Goal: Ask a question

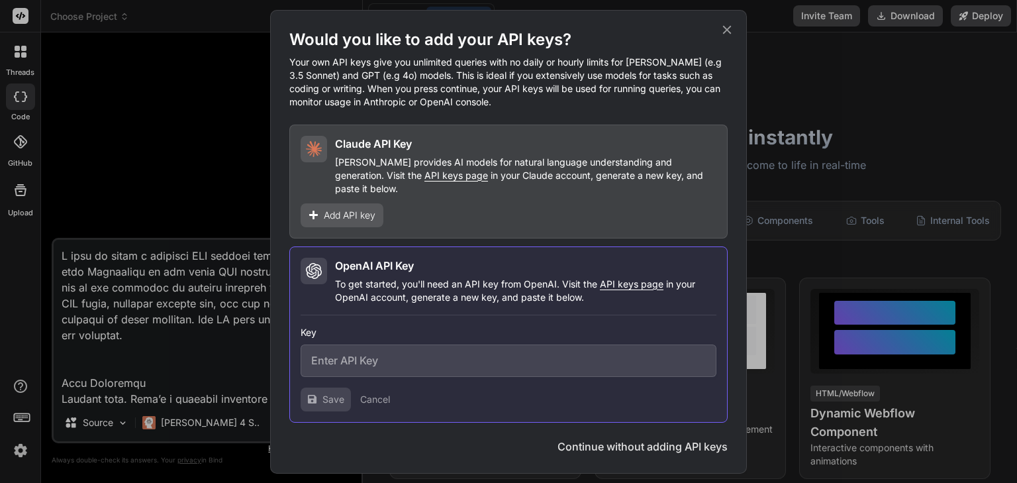
scroll to position [3005, 0]
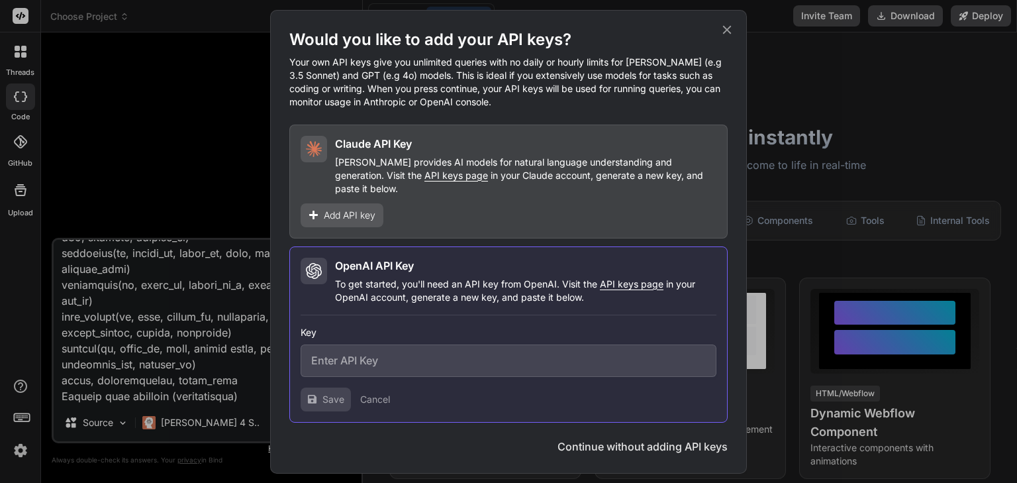
click at [463, 361] on input "text" at bounding box center [509, 360] width 416 height 32
paste input "sk-proj-CiIsc-UvxocjHVbuSQmUW6OguIsVzD19EgiUuJr6FPUJNDp9nsbCANGMFIAMT-NwriOJDmf…"
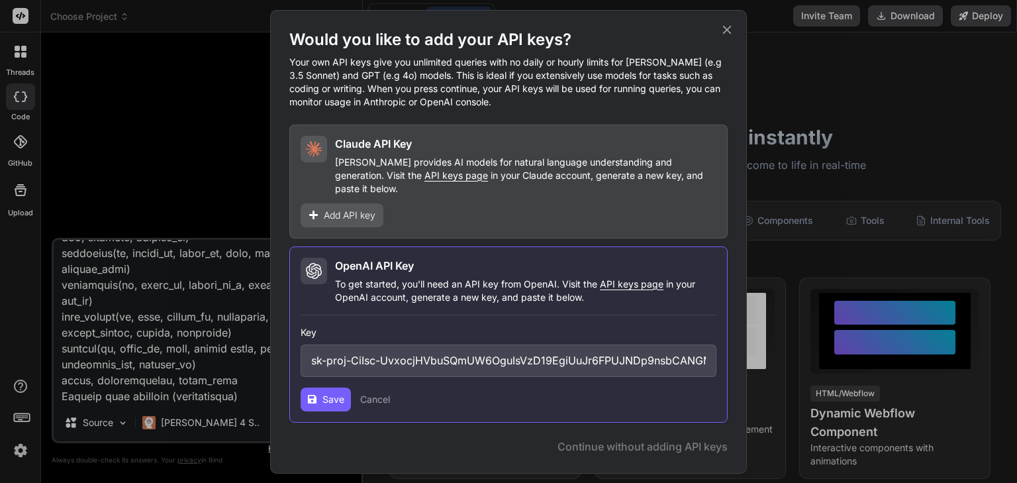
scroll to position [0, 649]
type input "sk-proj-CiIsc-UvxocjHVbuSQmUW6OguIsVzD19EgiUuJr6FPUJNDp9nsbCANGMFIAMT-NwriOJDmf…"
click at [320, 395] on button "Save" at bounding box center [326, 399] width 50 height 24
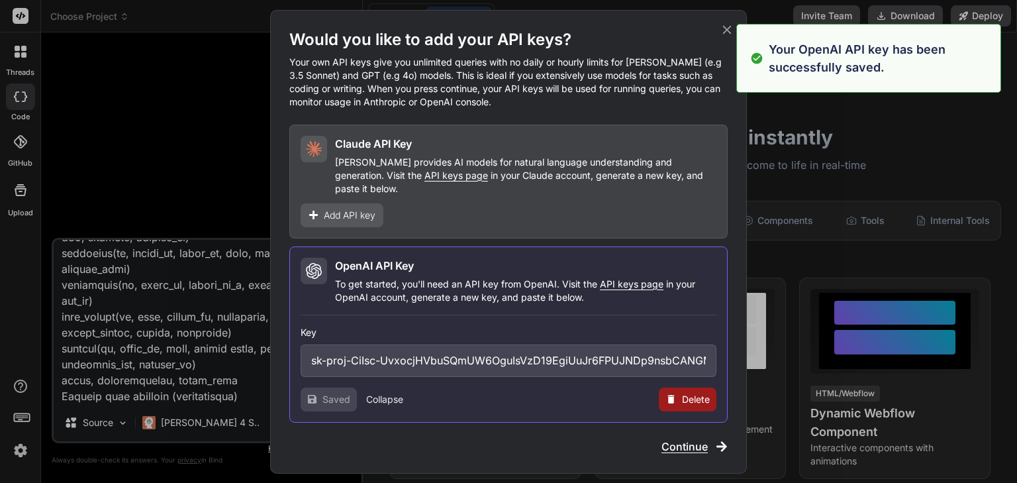
click at [699, 438] on span "Continue" at bounding box center [684, 446] width 46 height 16
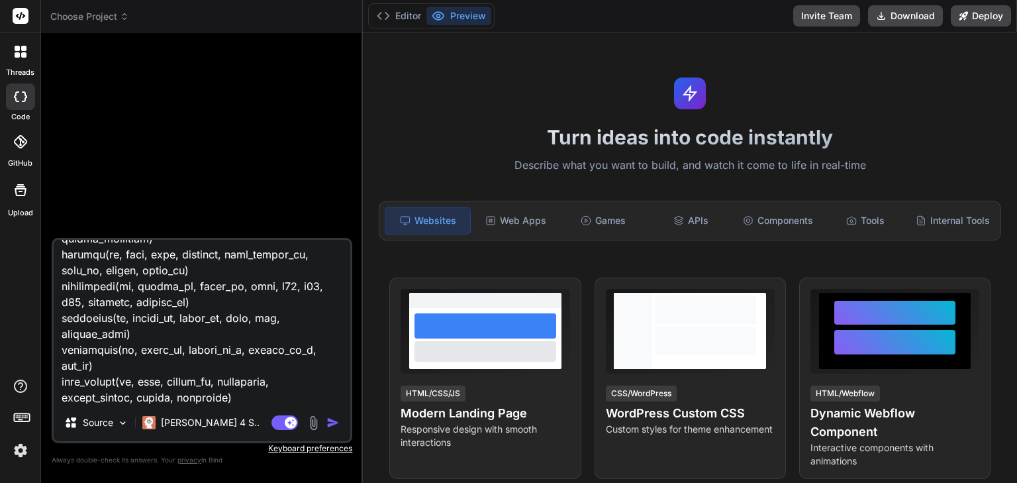
scroll to position [2807, 0]
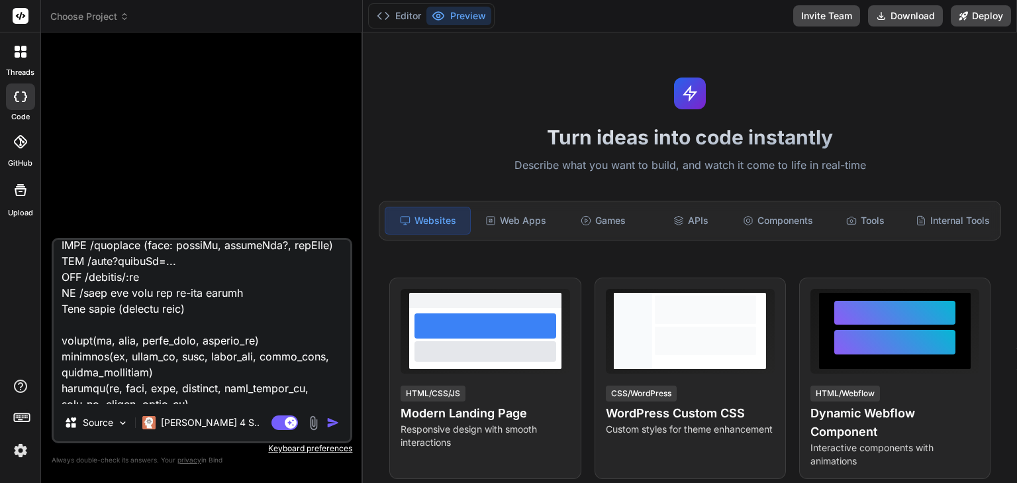
click at [332, 423] on img "button" at bounding box center [332, 422] width 13 height 13
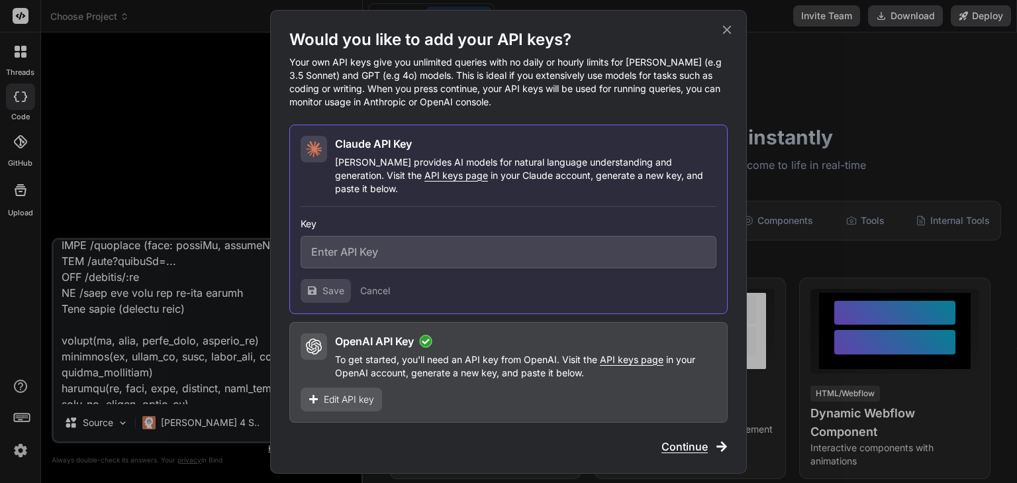
click at [727, 37] on icon at bounding box center [727, 30] width 15 height 15
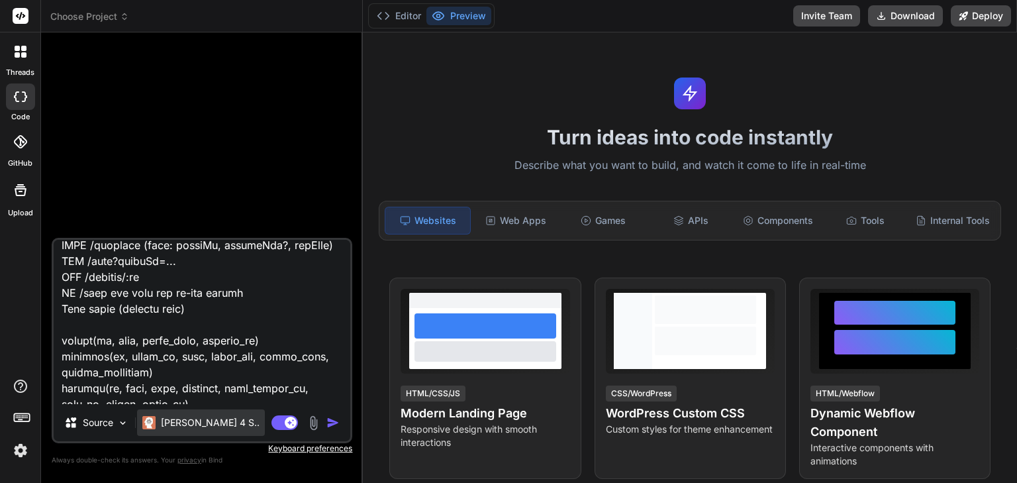
click at [205, 426] on p "[PERSON_NAME] 4 S.." at bounding box center [210, 422] width 99 height 13
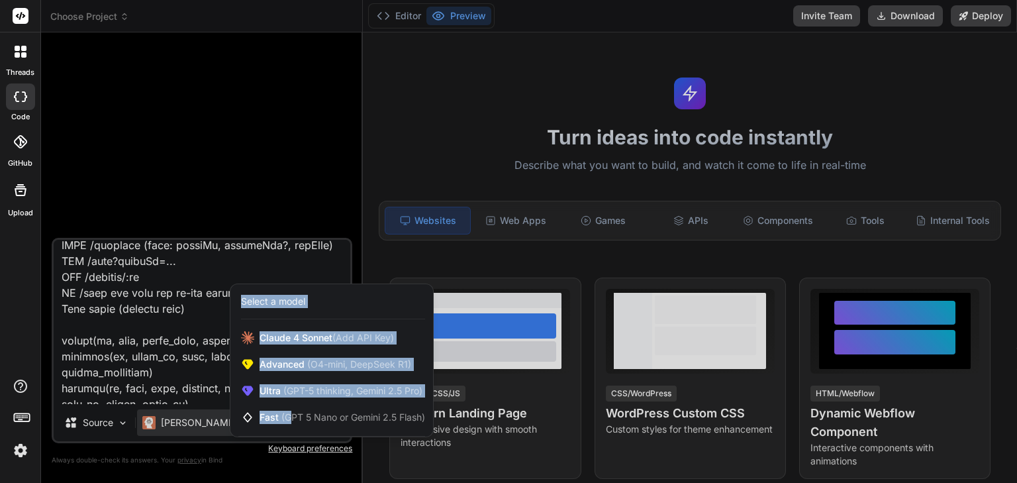
drag, startPoint x: 291, startPoint y: 421, endPoint x: 189, endPoint y: 426, distance: 101.4
click at [189, 426] on div "[PERSON_NAME] 4 S.. Select a model [PERSON_NAME] 4 Sonnet (Add API Key) Advance…" at bounding box center [201, 425] width 128 height 32
click at [189, 426] on div at bounding box center [508, 241] width 1017 height 483
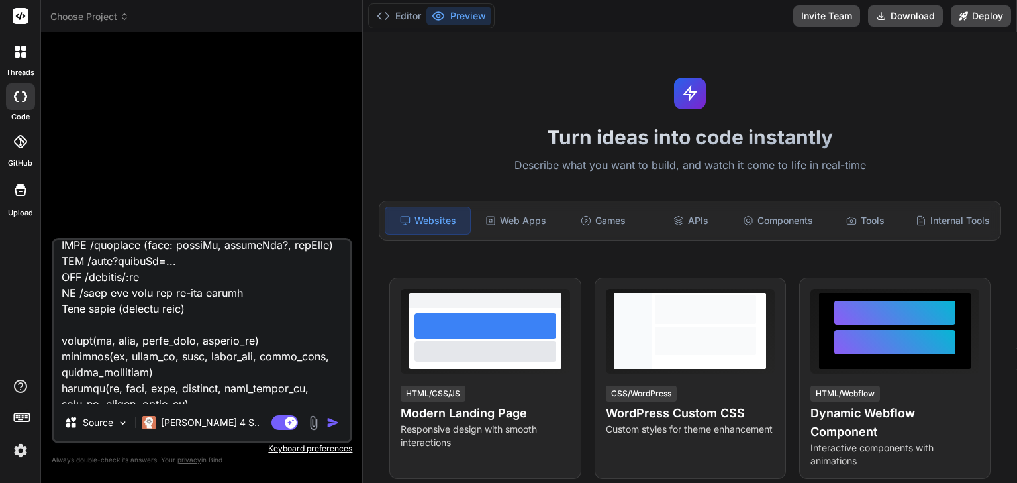
click at [189, 426] on p "[PERSON_NAME] 4 S.." at bounding box center [210, 422] width 99 height 13
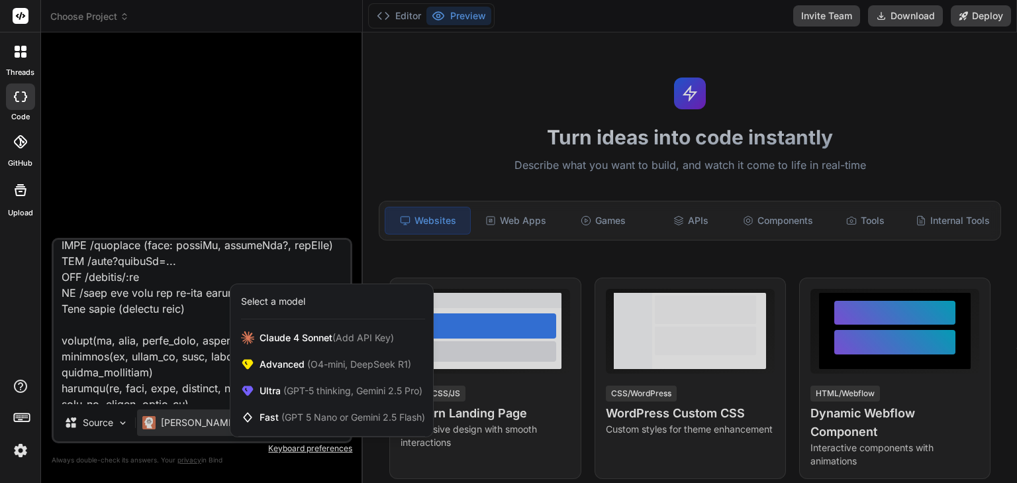
click at [175, 420] on div at bounding box center [508, 241] width 1017 height 483
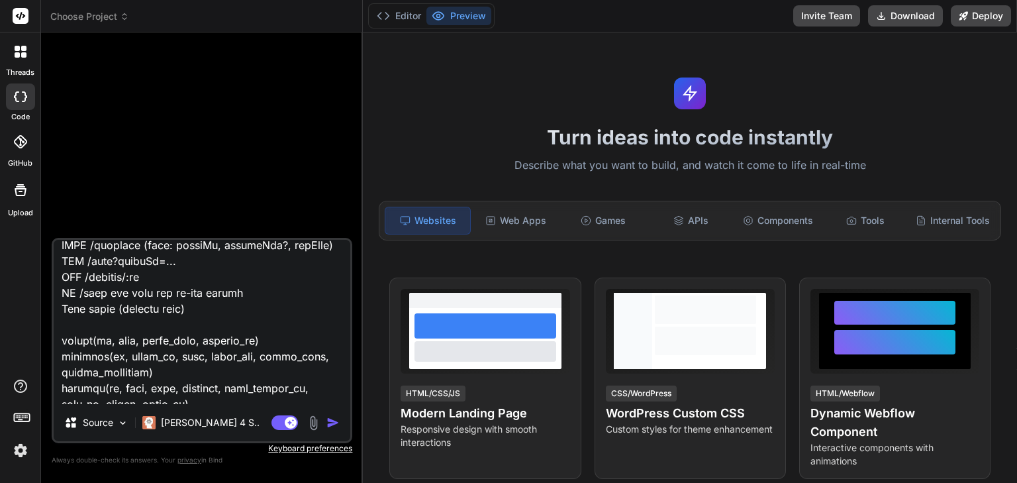
click at [336, 426] on img "button" at bounding box center [332, 422] width 13 height 13
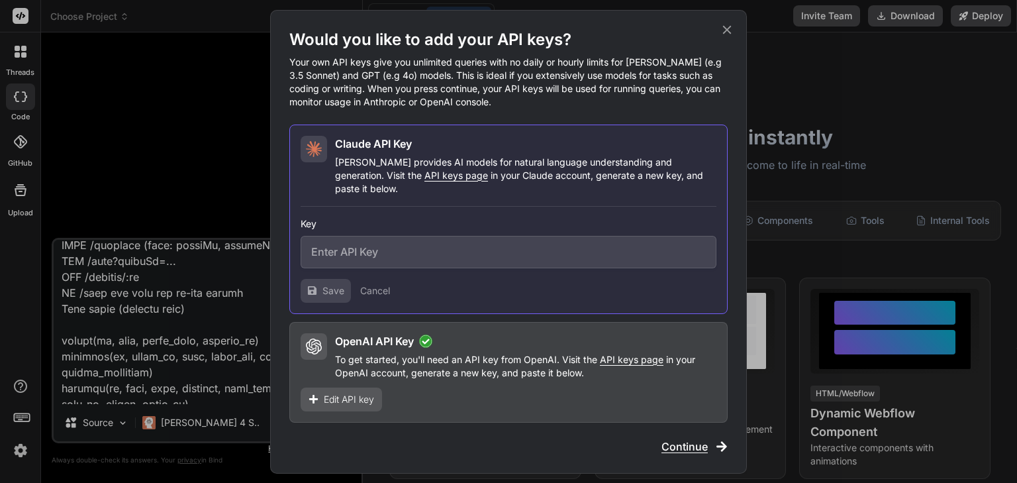
click at [588, 381] on div "OpenAI API Key To get started, you'll need an API key from OpenAI. Visit the AP…" at bounding box center [508, 372] width 438 height 101
click at [675, 443] on span "Continue" at bounding box center [684, 446] width 46 height 16
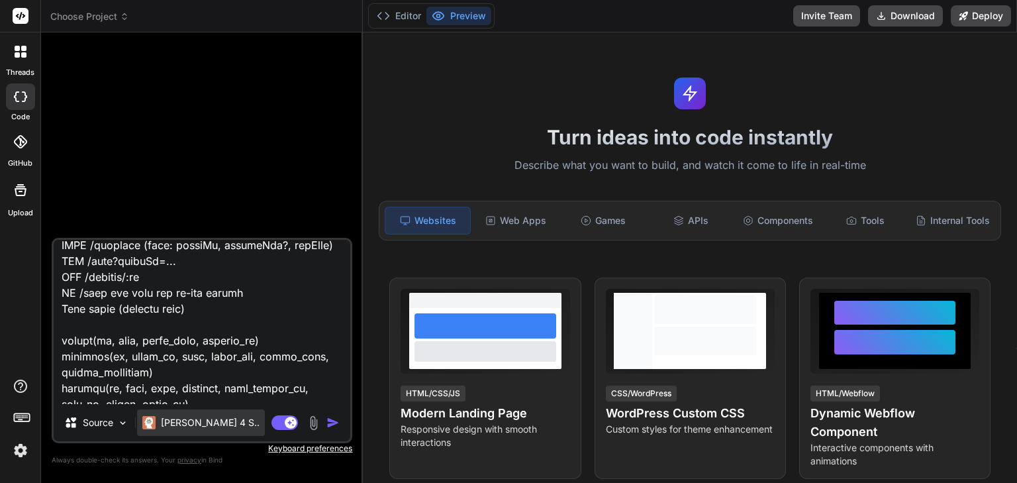
click at [184, 426] on p "[PERSON_NAME] 4 S.." at bounding box center [210, 422] width 99 height 13
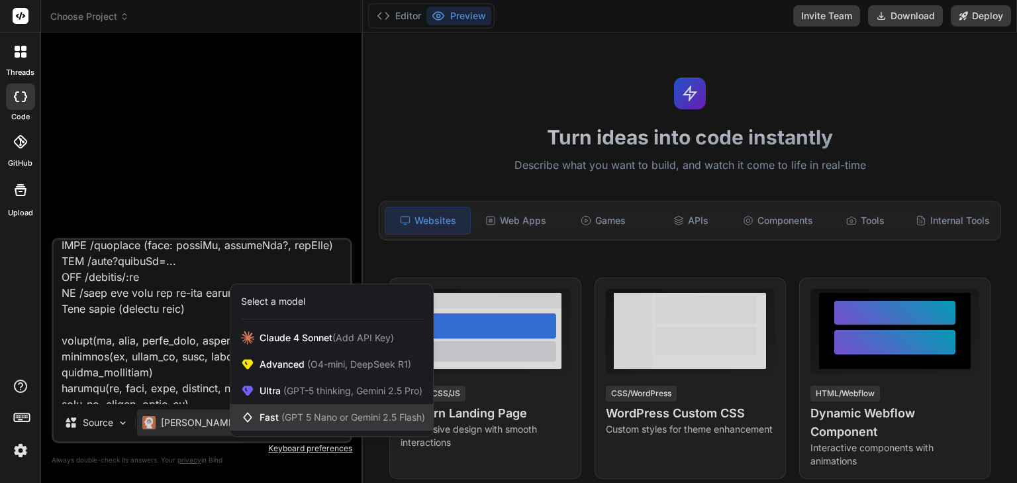
click at [326, 411] on span "Fast (GPT 5 Nano or Gemini 2.5 Flash)" at bounding box center [341, 416] width 165 height 13
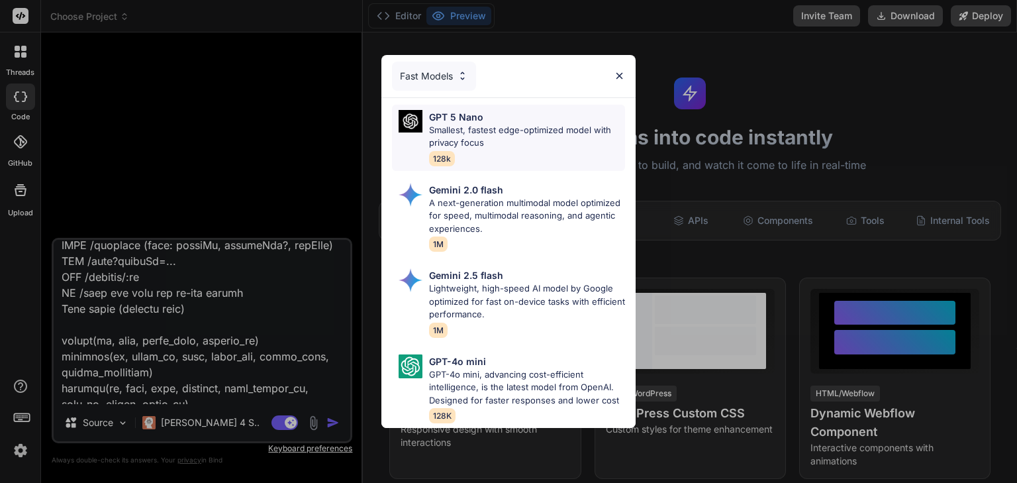
click at [524, 134] on p "Smallest, fastest edge-optimized model with privacy focus" at bounding box center [527, 137] width 196 height 26
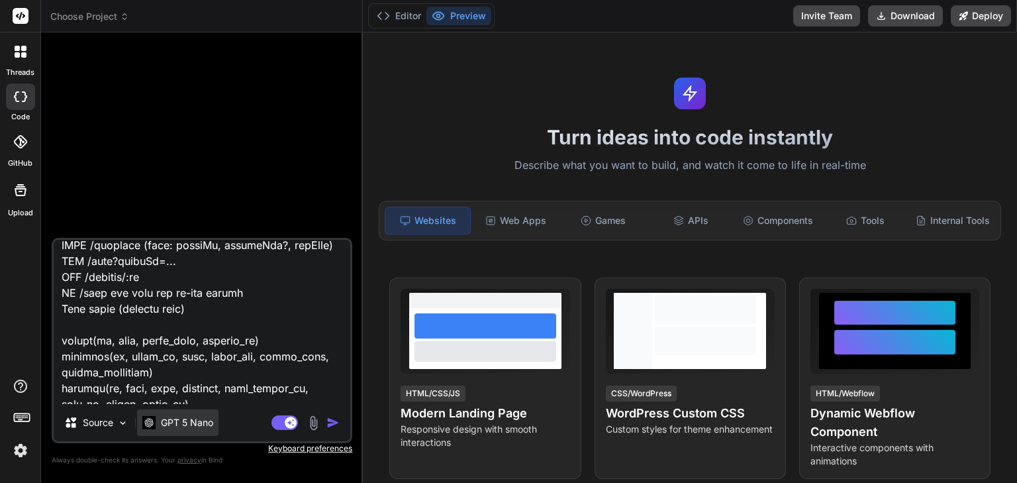
click at [174, 422] on p "GPT 5 Nano" at bounding box center [187, 422] width 52 height 13
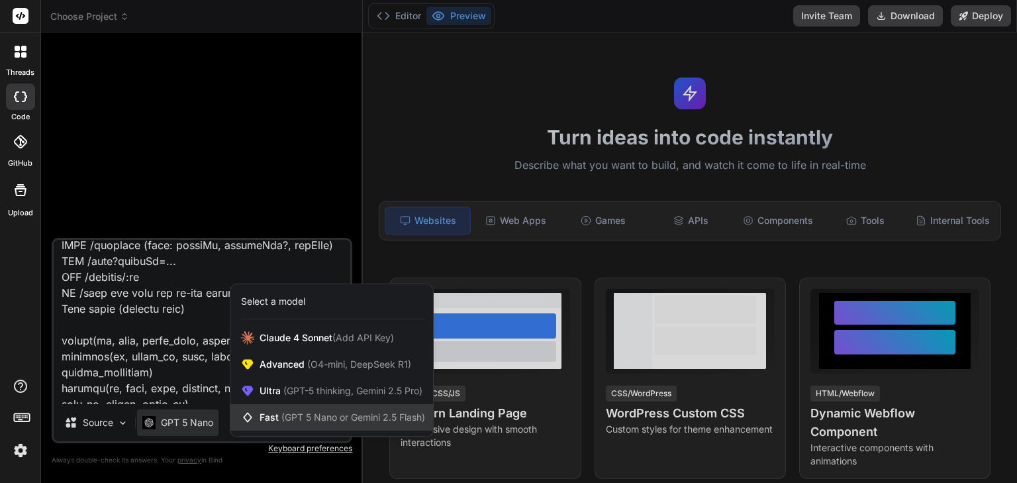
click at [286, 414] on span "(GPT 5 Nano or Gemini 2.5 Flash)" at bounding box center [353, 416] width 144 height 11
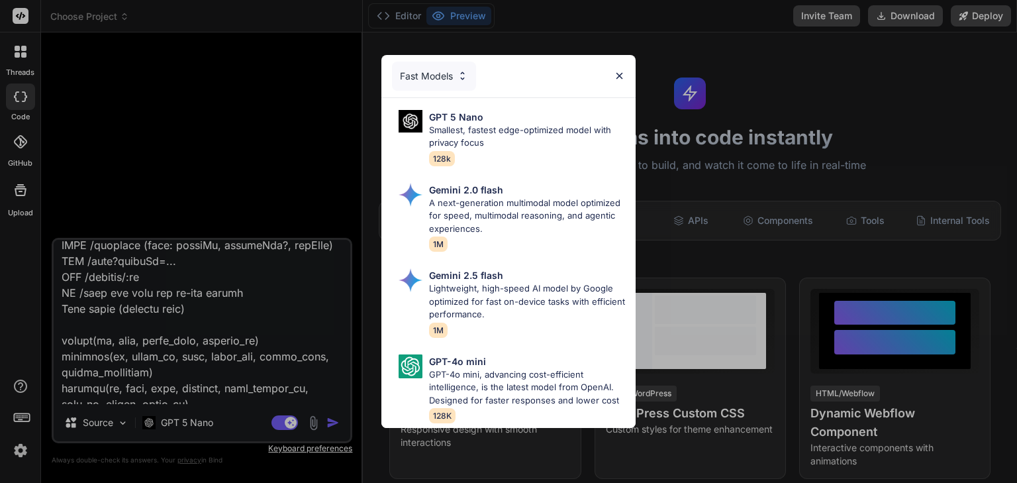
click at [457, 72] on img at bounding box center [462, 75] width 11 height 11
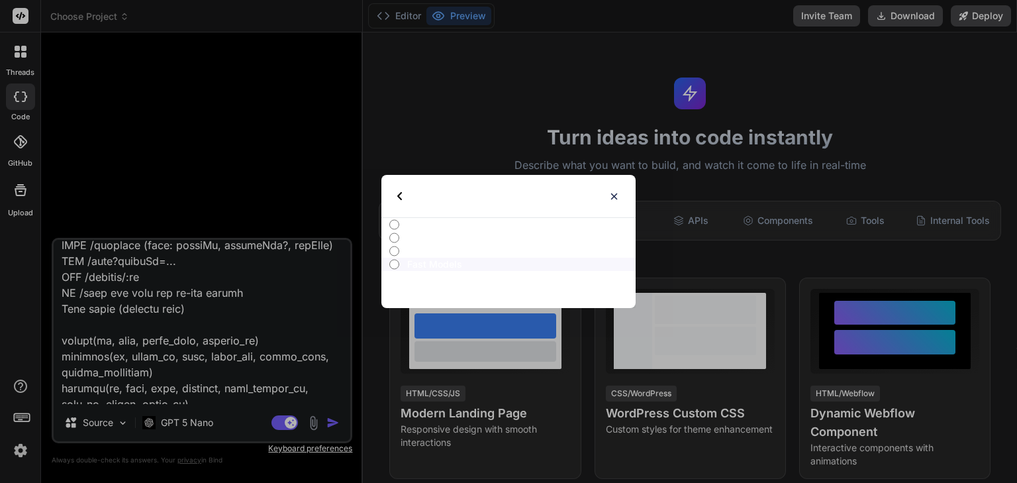
click at [391, 227] on input "All" at bounding box center [394, 224] width 10 height 11
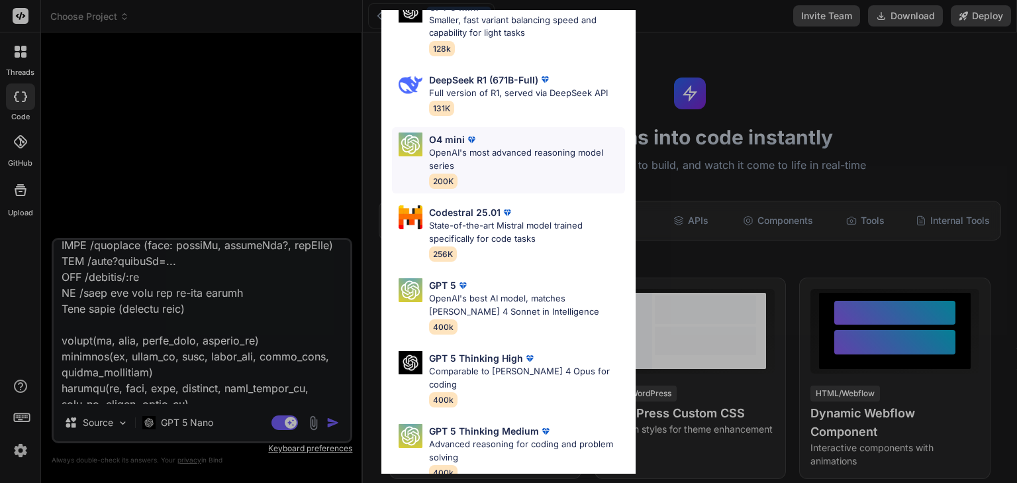
scroll to position [132, 0]
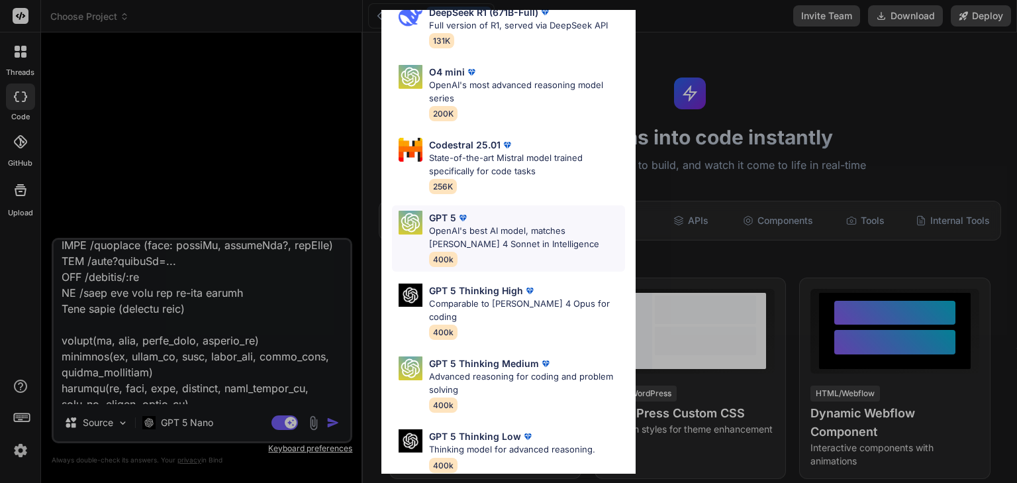
click at [520, 234] on p "OpenAI's best AI model, matches [PERSON_NAME] 4 Sonnet in Intelligence" at bounding box center [527, 237] width 196 height 26
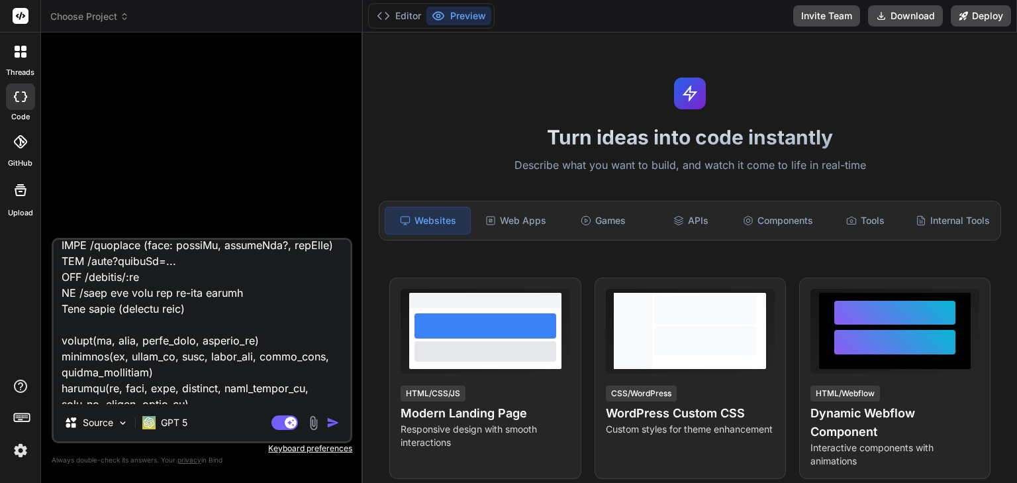
click at [335, 423] on img "button" at bounding box center [332, 422] width 13 height 13
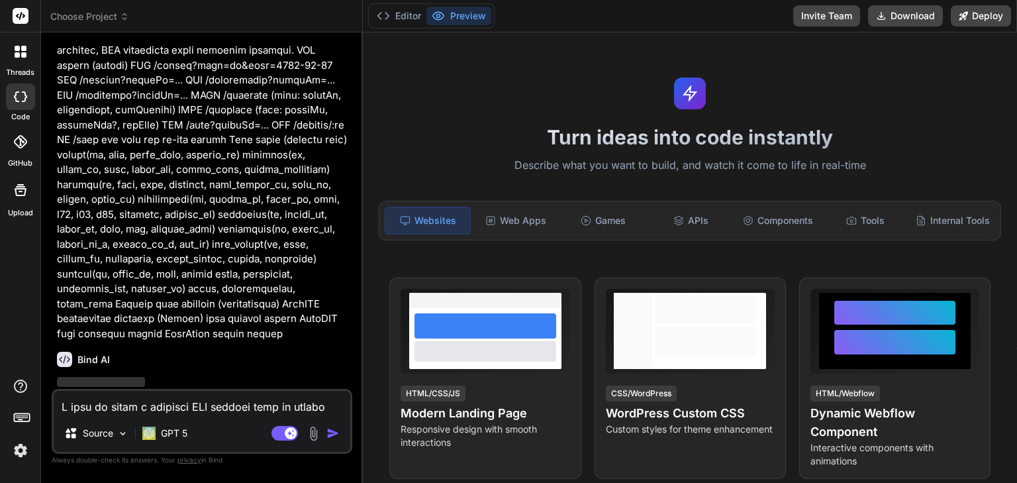
scroll to position [1650, 0]
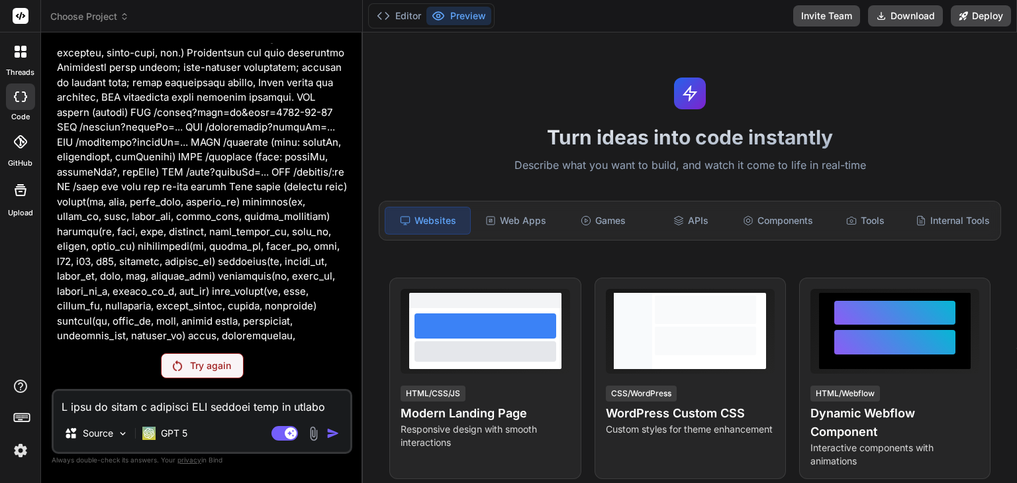
click at [212, 374] on div "Try again" at bounding box center [202, 365] width 83 height 25
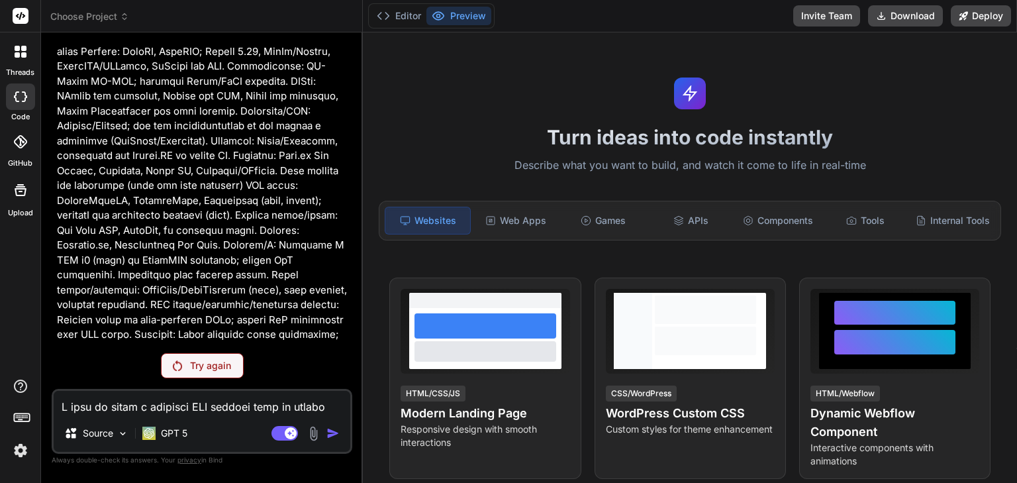
scroll to position [861, 0]
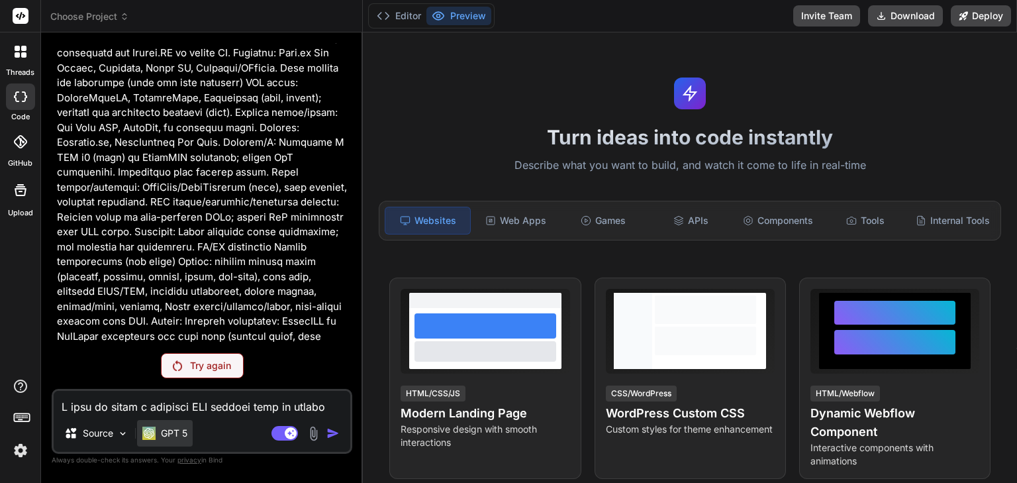
click at [161, 434] on div "GPT 5" at bounding box center [164, 432] width 45 height 13
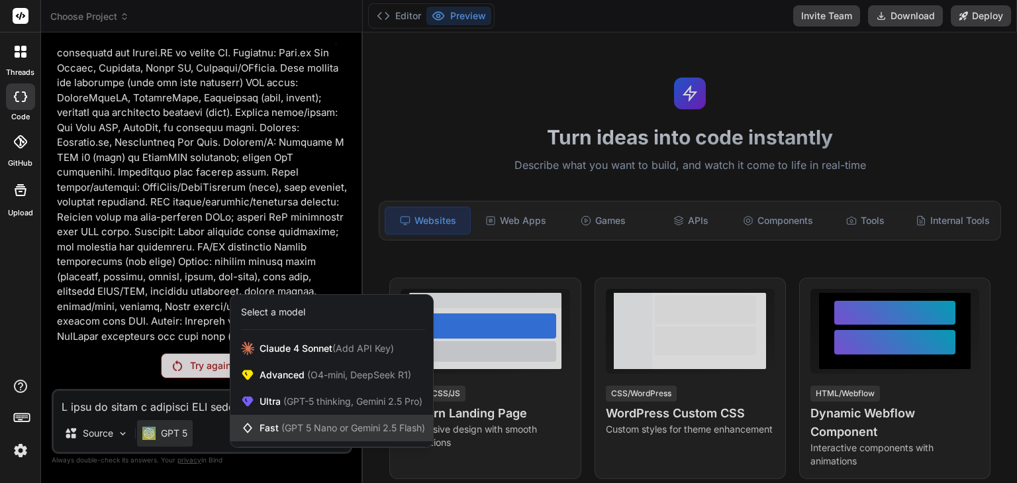
click at [355, 428] on span "(GPT 5 Nano or Gemini 2.5 Flash)" at bounding box center [353, 427] width 144 height 11
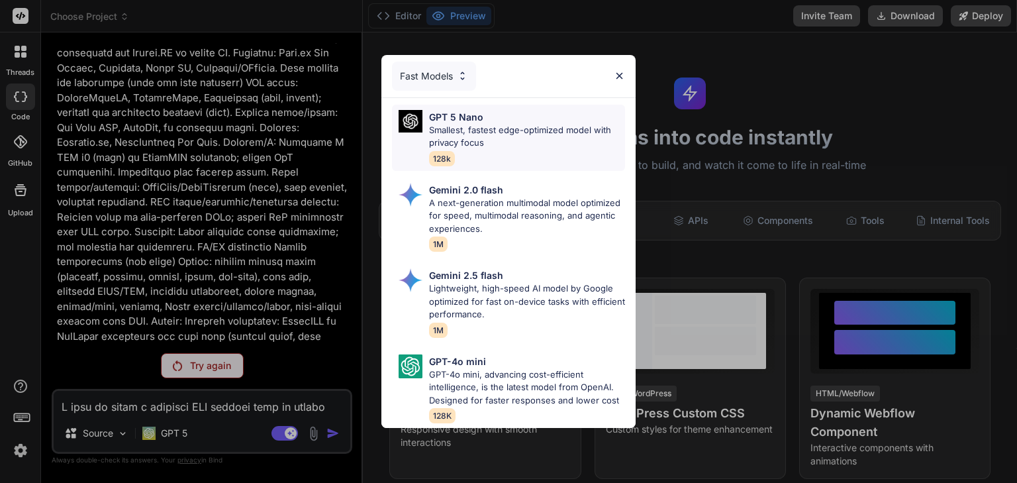
click at [508, 139] on p "Smallest, fastest edge-optimized model with privacy focus" at bounding box center [527, 137] width 196 height 26
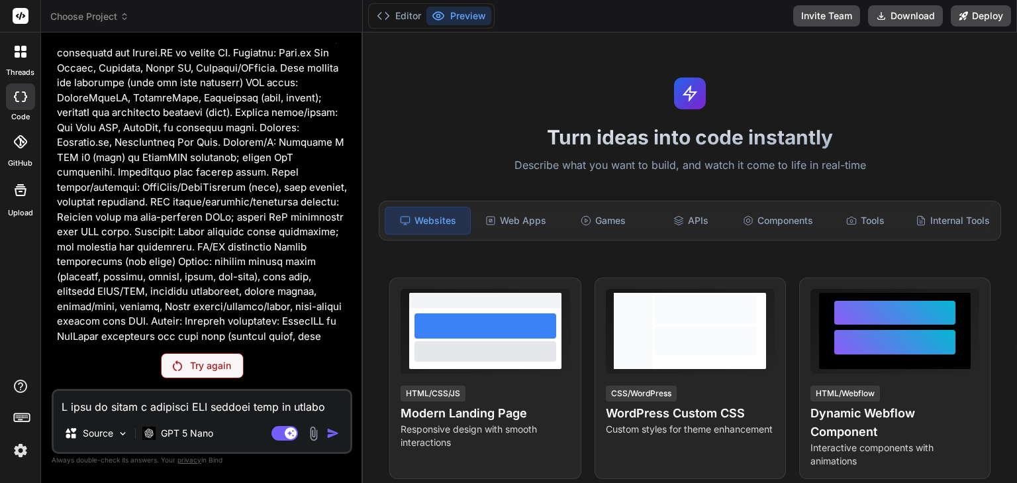
click at [222, 362] on p "Try again" at bounding box center [210, 365] width 41 height 13
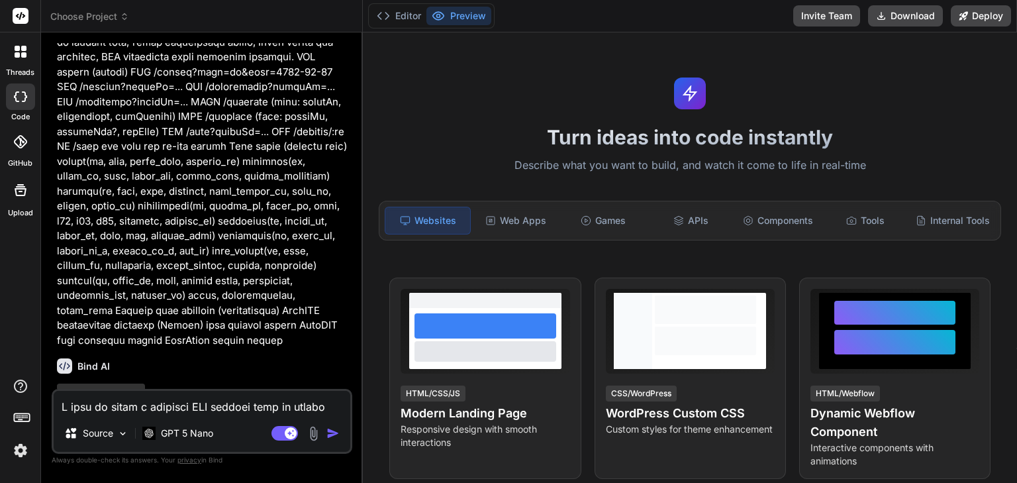
scroll to position [1697, 0]
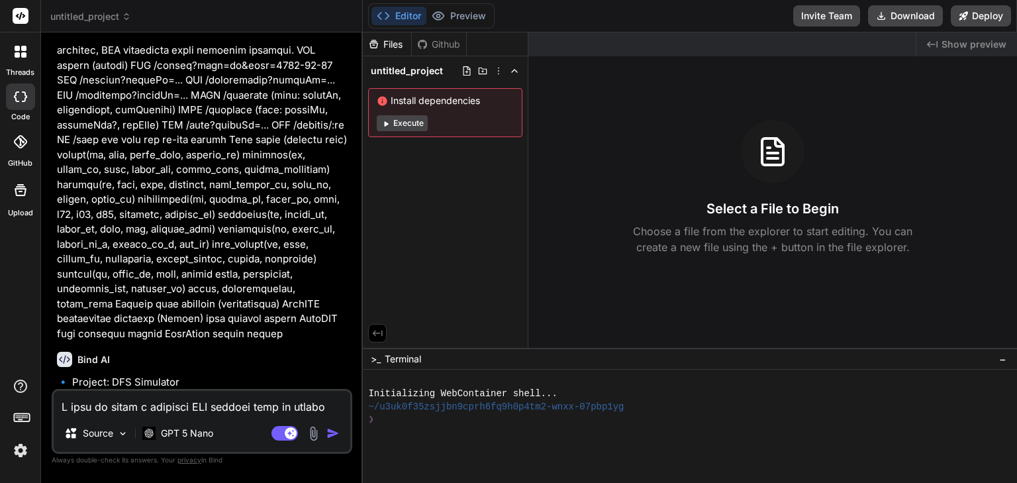
type textarea "x"
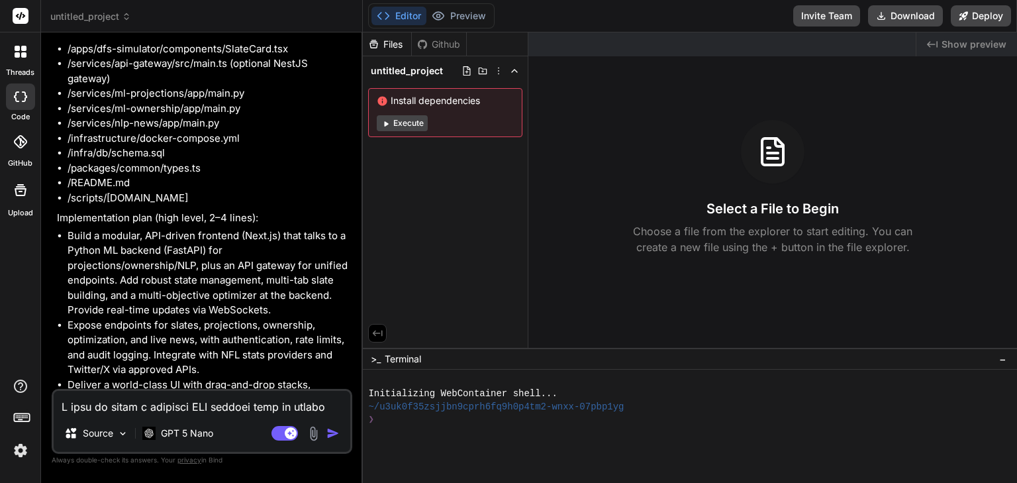
scroll to position [2406, 0]
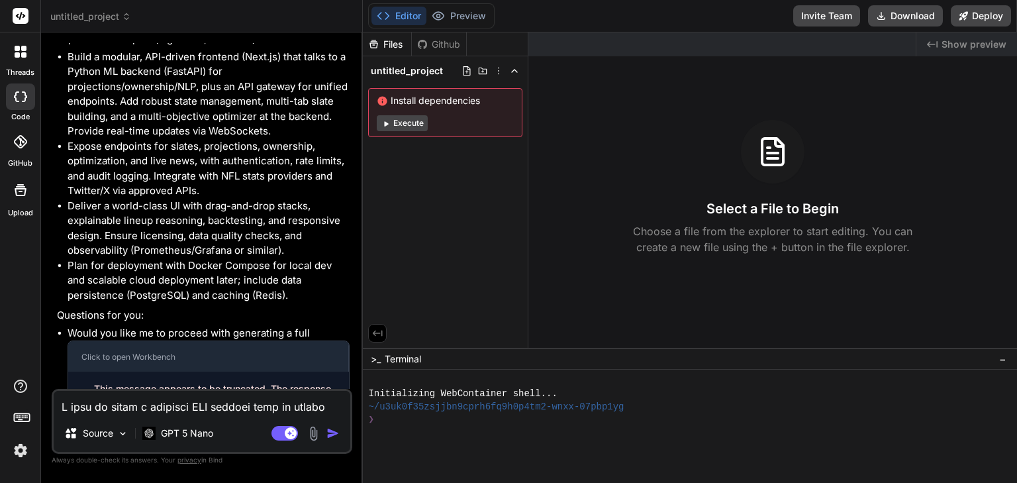
click at [164, 400] on textarea at bounding box center [202, 403] width 297 height 24
type textarea "c"
type textarea "x"
type textarea "co"
type textarea "x"
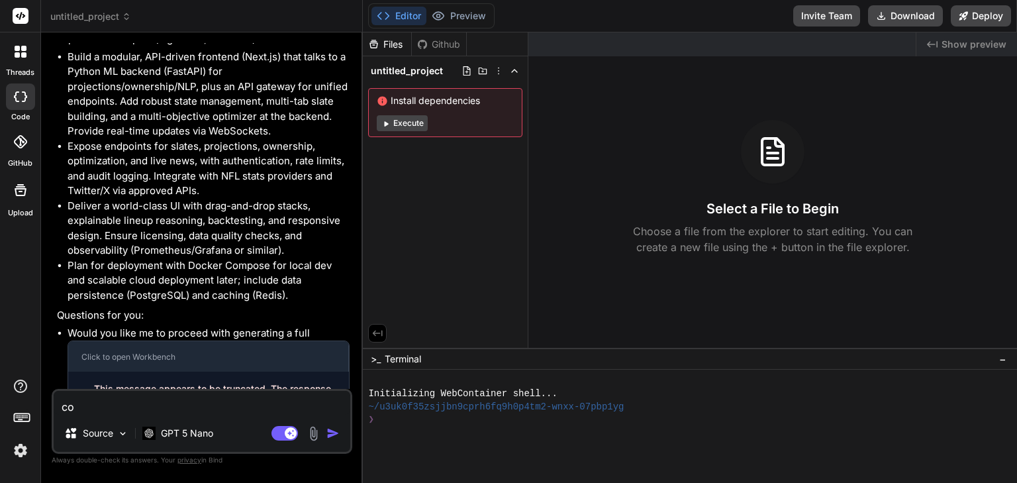
type textarea "con"
type textarea "x"
type textarea "cont"
type textarea "x"
type textarea "[PERSON_NAME]"
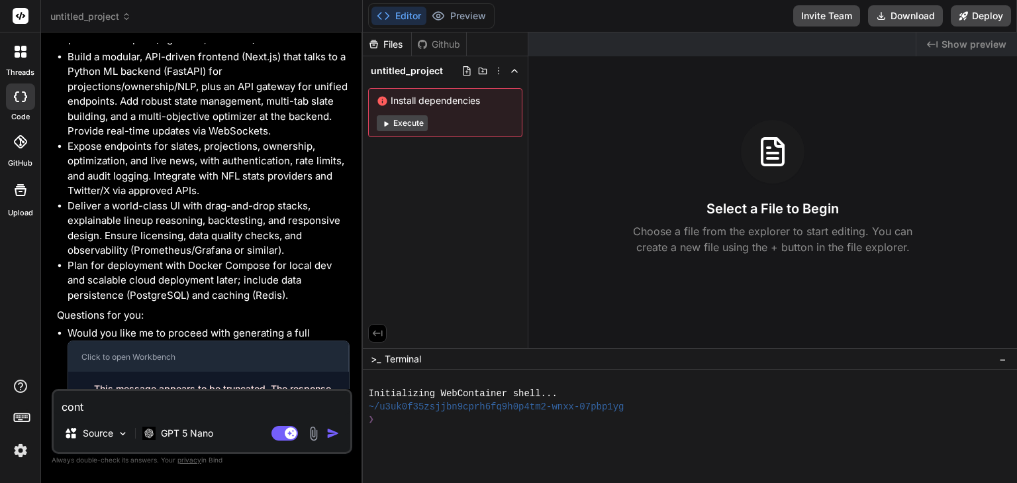
type textarea "x"
type textarea "contin"
type textarea "x"
type textarea "continu"
type textarea "x"
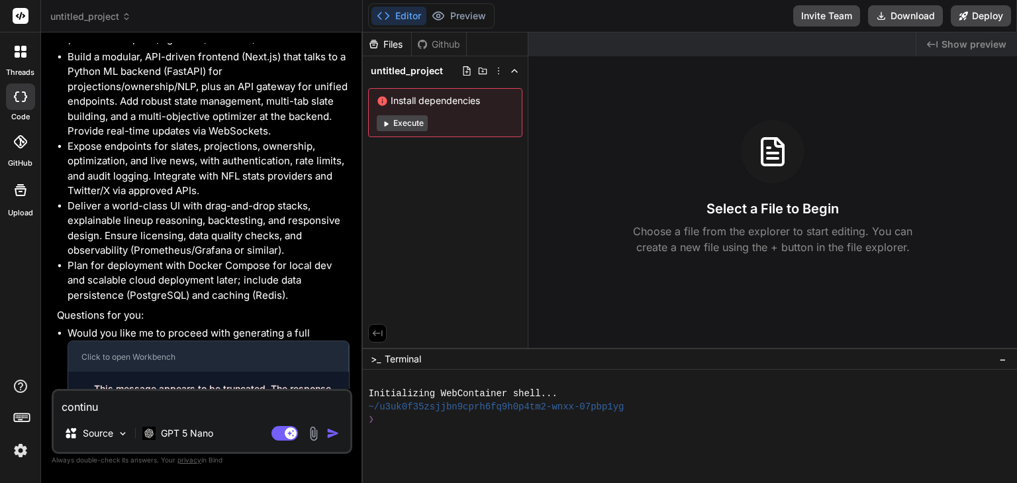
type textarea "continue"
type textarea "x"
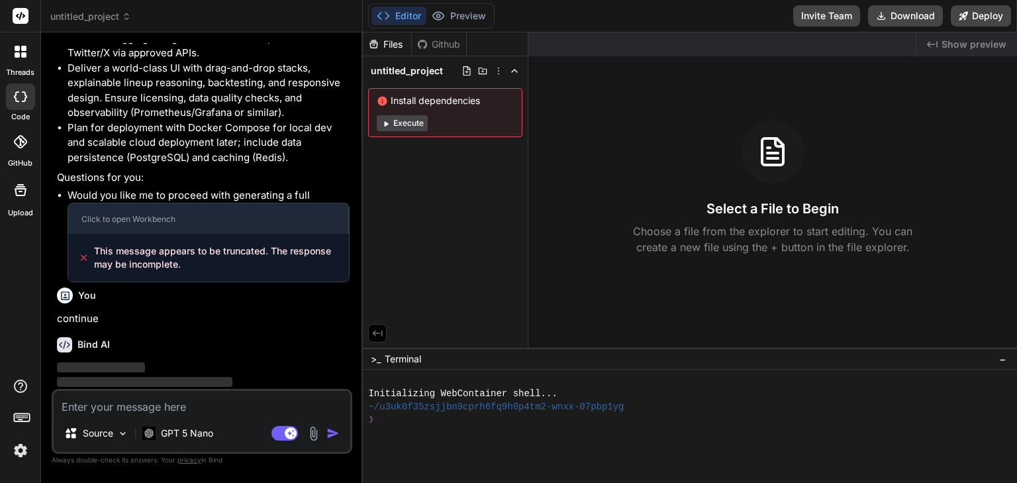
scroll to position [2543, 0]
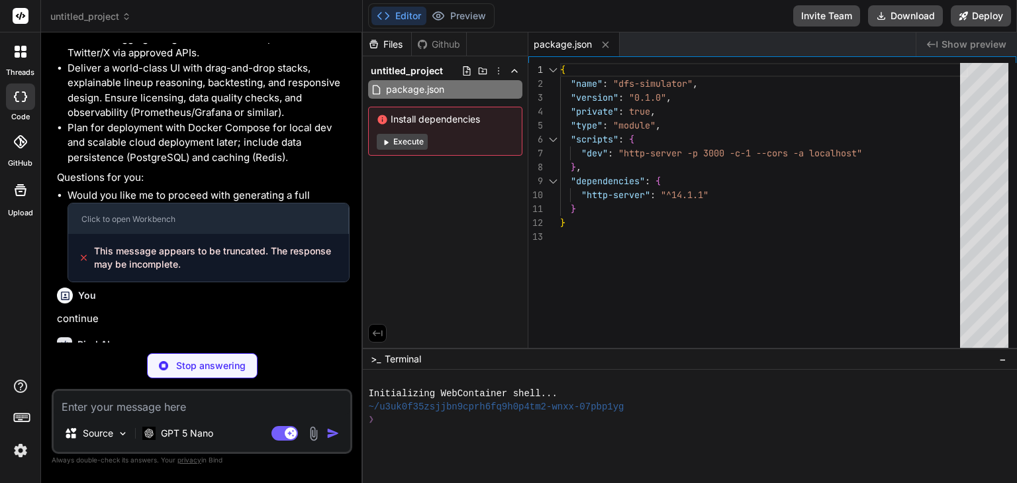
type textarea "x"
type textarea "<div id="newsFeed" class="news-feed"></div> <button id="toggleAutoNews" class="…"
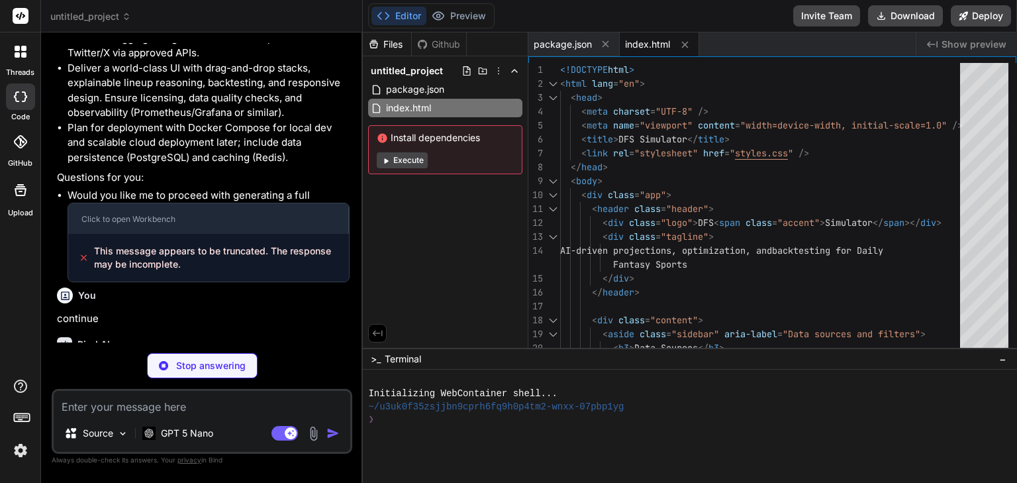
type textarea "x"
type textarea ".stats { margin-top: 8px; font-family: ui-monospace, SFMono-Regular, Menlo, [GE…"
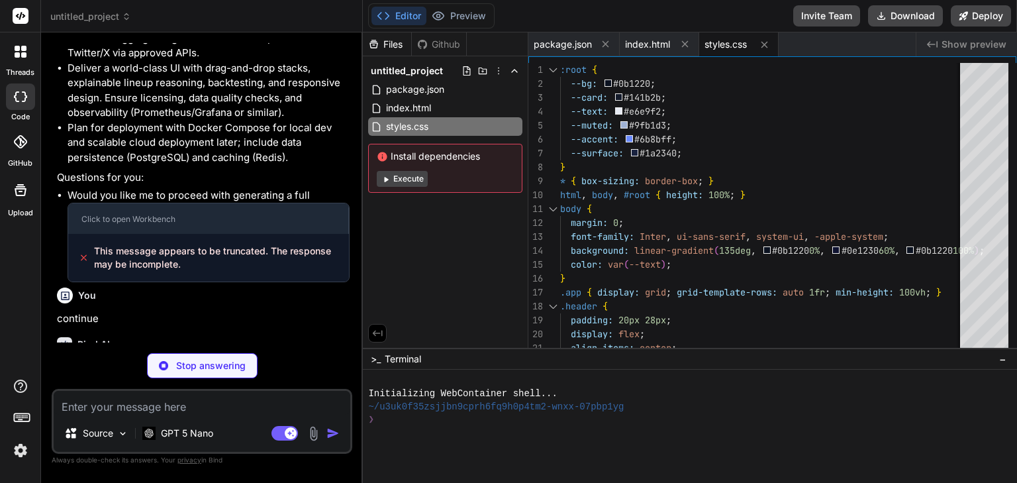
type textarea "x"
type textarea "selectedIds.clear(); renderPlayers(); renderLineup(); }); document.getElementBy…"
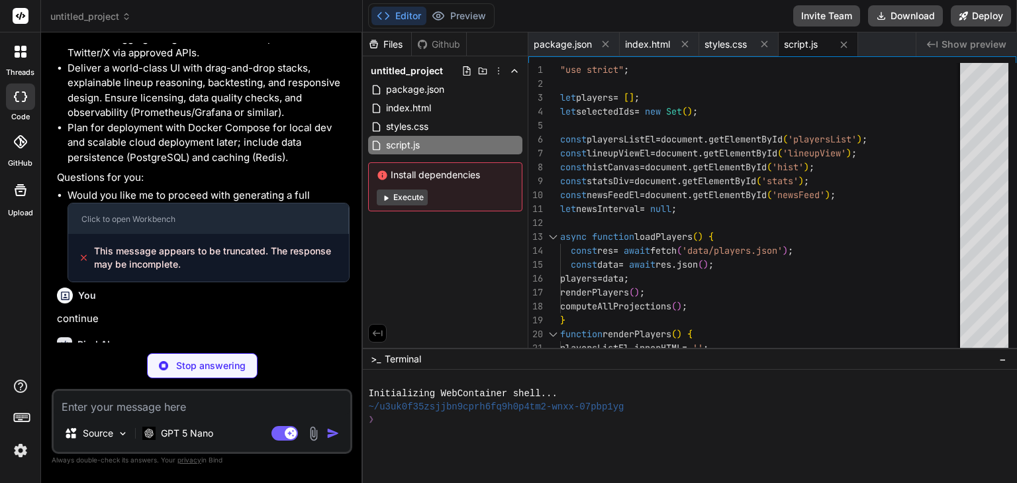
type textarea "x"
type textarea ""salary": 9900}, {"id": 6, "name": "[PERSON_NAME]", "team": "NYJ", "position": …"
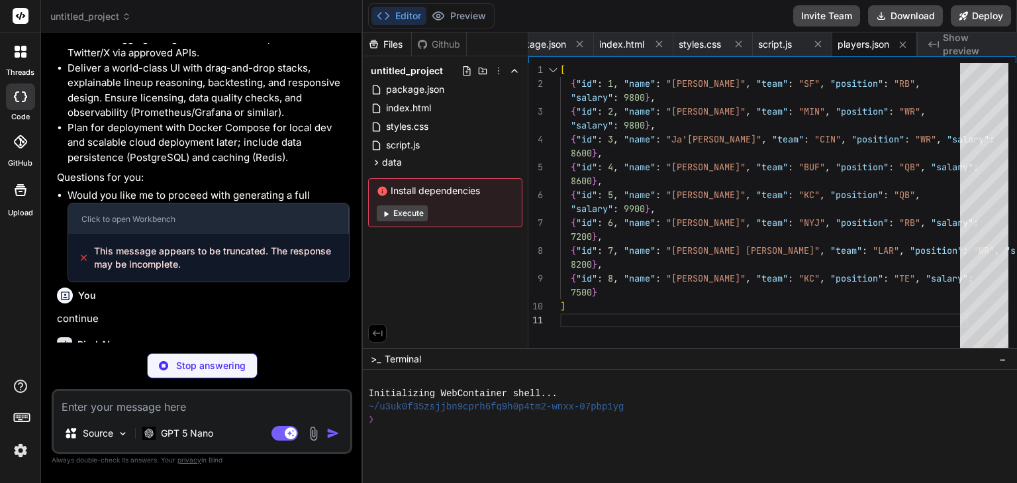
type textarea "x"
type textarea "architecture and UX for a DFS platform. In production, you would connect to rea…"
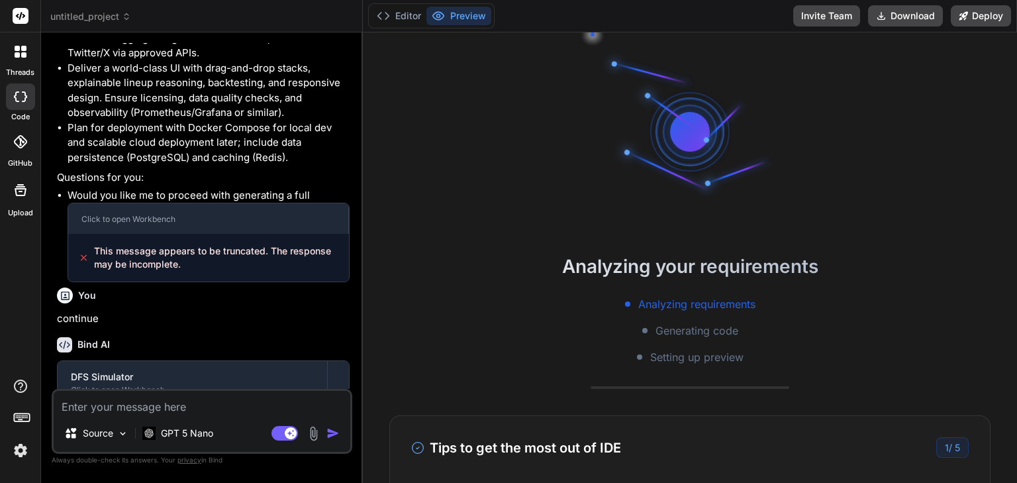
scroll to position [101, 0]
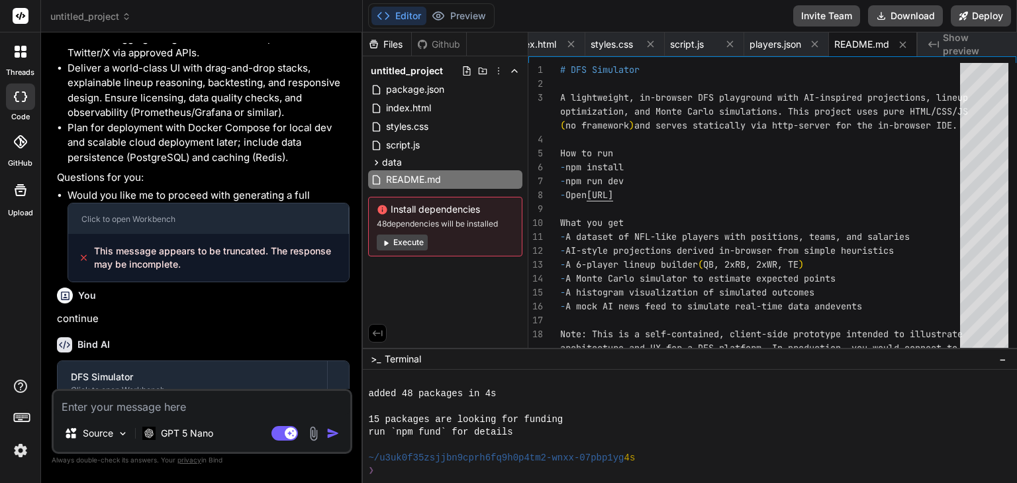
type textarea "x"
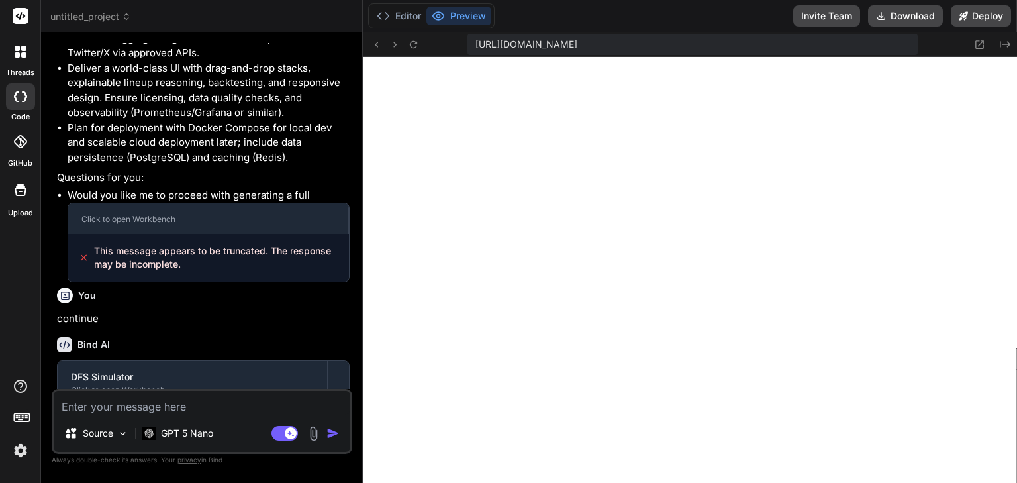
scroll to position [647, 0]
click at [118, 399] on textarea at bounding box center [202, 403] width 297 height 24
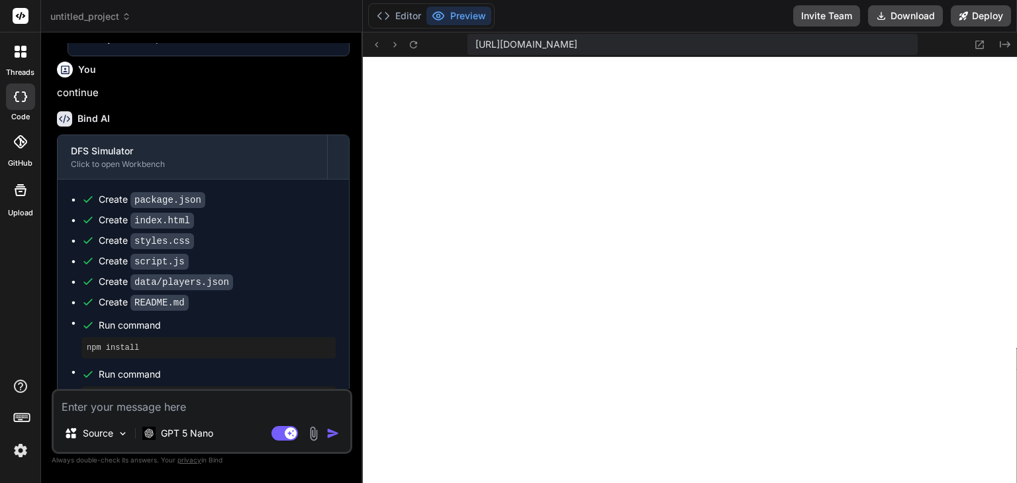
click at [153, 403] on textarea at bounding box center [202, 403] width 297 height 24
type textarea "c"
type textarea "x"
type textarea "co"
type textarea "x"
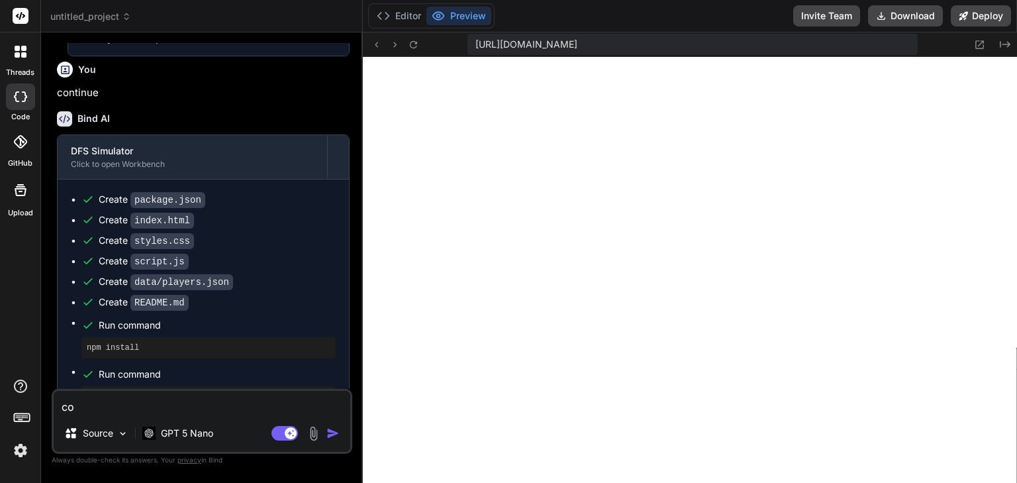
type textarea "con"
type textarea "x"
type textarea "cont"
type textarea "x"
type textarea "[PERSON_NAME]"
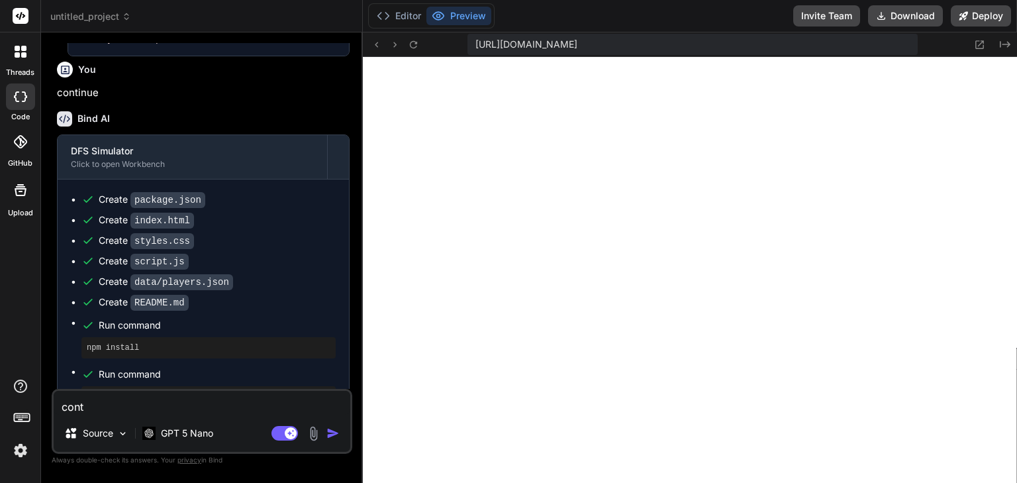
type textarea "x"
type textarea "contin"
type textarea "x"
type textarea "continu"
type textarea "x"
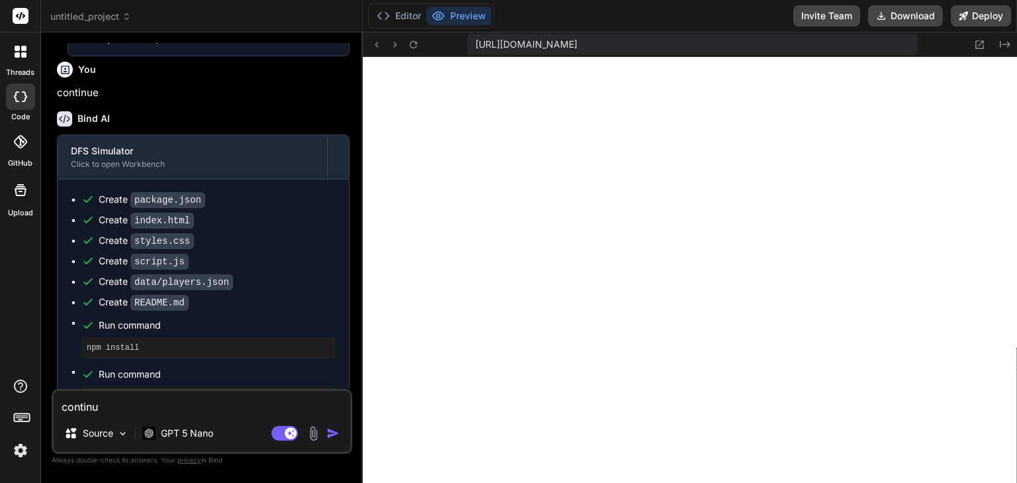
type textarea "continue"
type textarea "x"
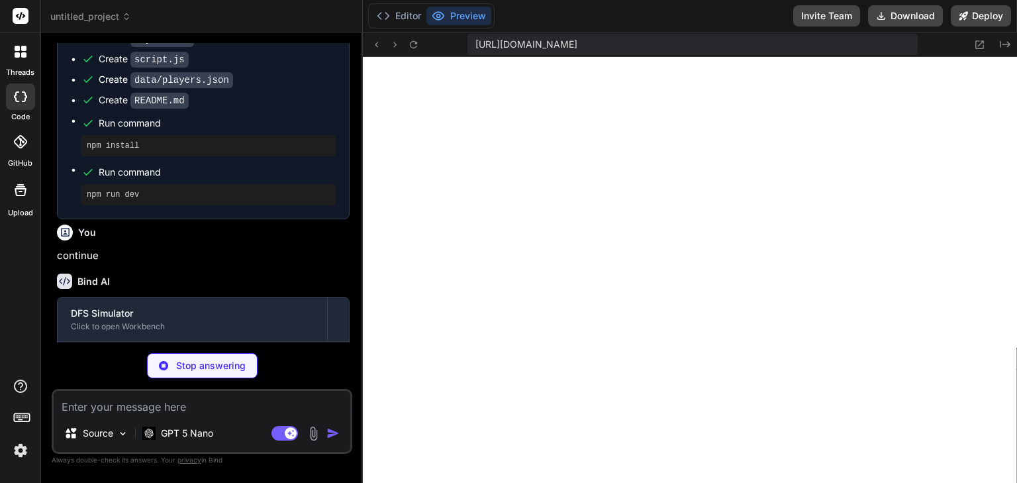
scroll to position [2979, 0]
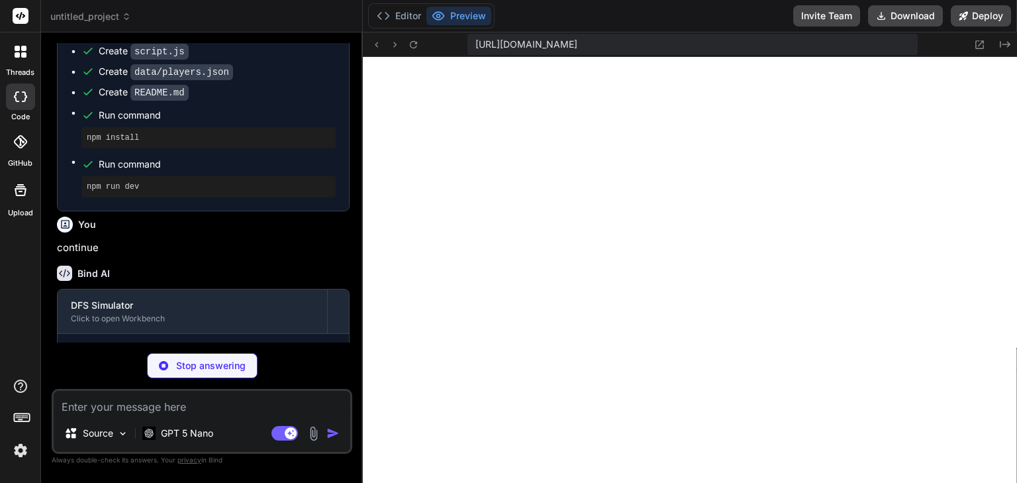
type textarea "x"
type textarea "// expose slider (visual only) });"
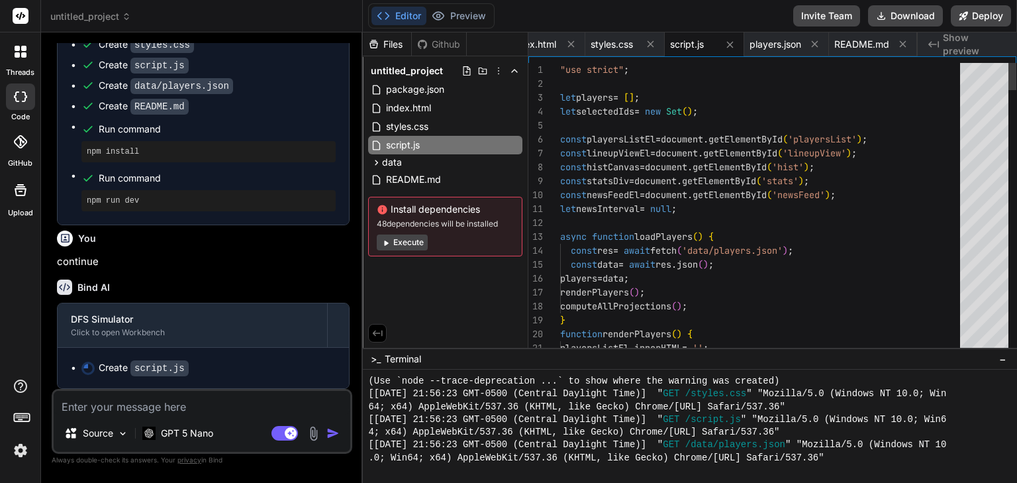
scroll to position [2933, 0]
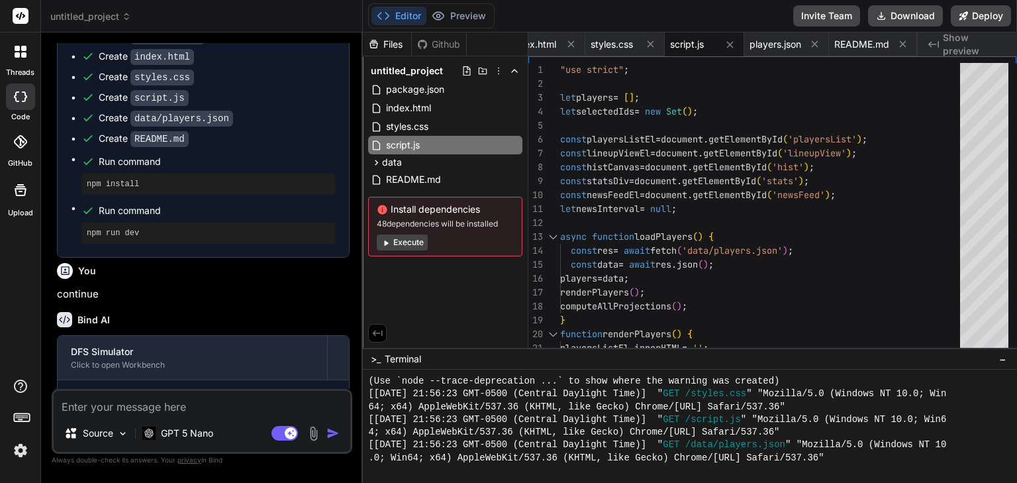
type textarea "x"
click at [150, 407] on textarea at bounding box center [202, 403] width 297 height 24
type textarea "p"
type textarea "x"
type textarea "pl"
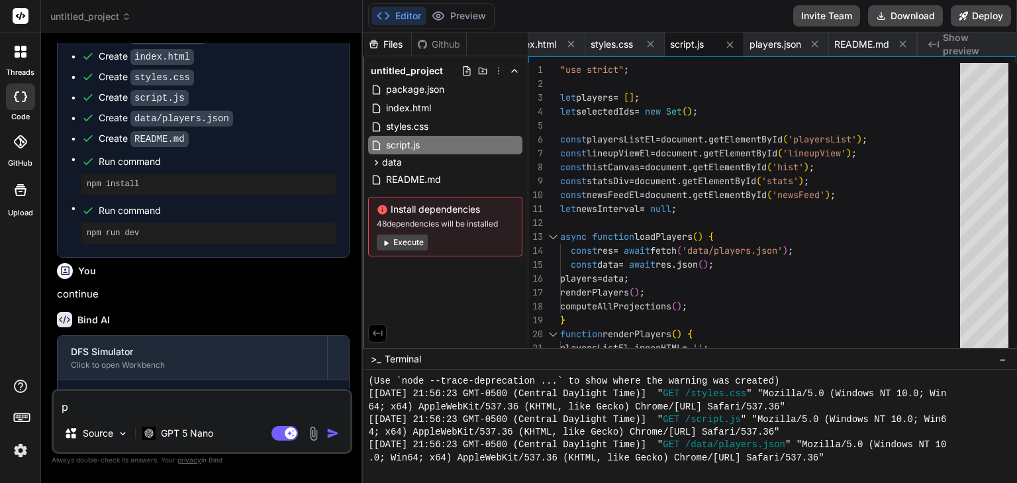
type textarea "x"
type textarea "ple"
type textarea "x"
type textarea "plea"
type textarea "x"
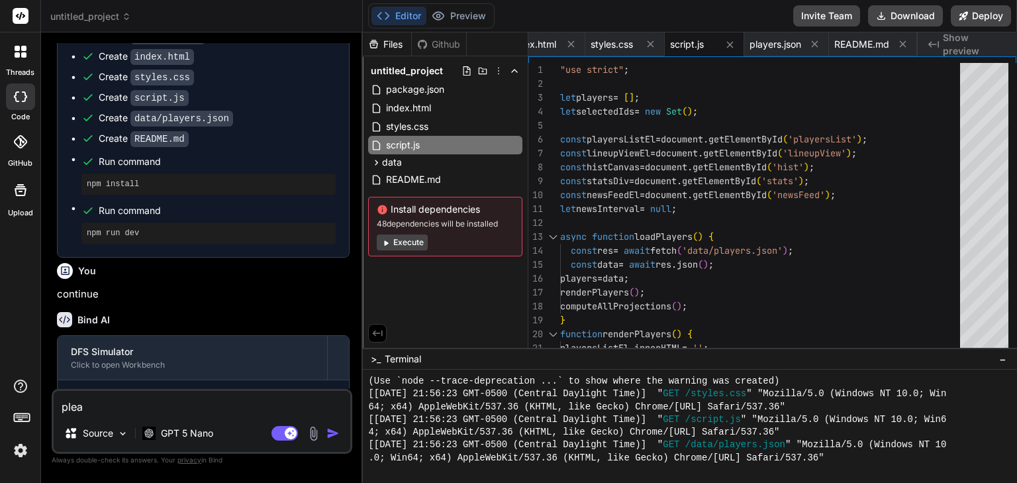
type textarea "pleas"
type textarea "x"
type textarea "please"
type textarea "x"
type textarea "please"
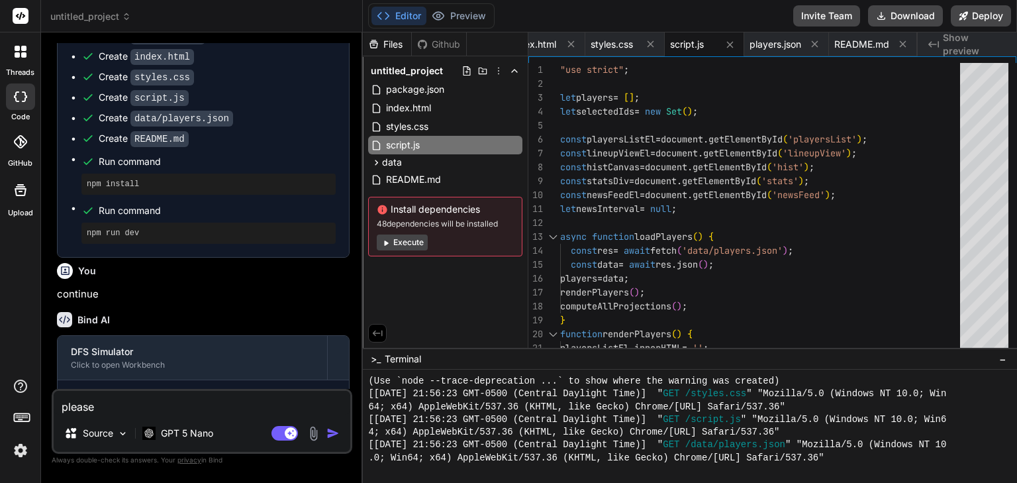
type textarea "x"
type textarea "please c"
type textarea "x"
type textarea "please co"
type textarea "x"
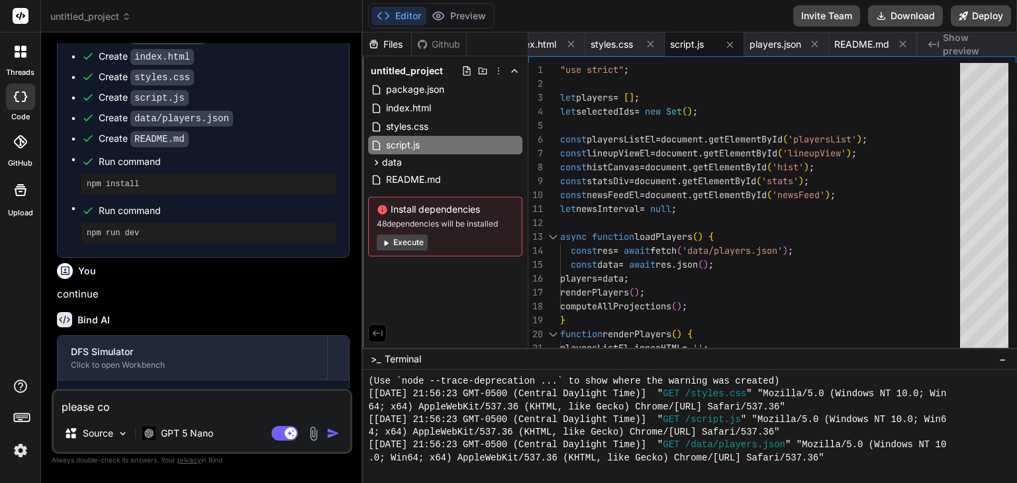
type textarea "please com"
type textarea "x"
type textarea "please comp"
type textarea "x"
type textarea "please compl"
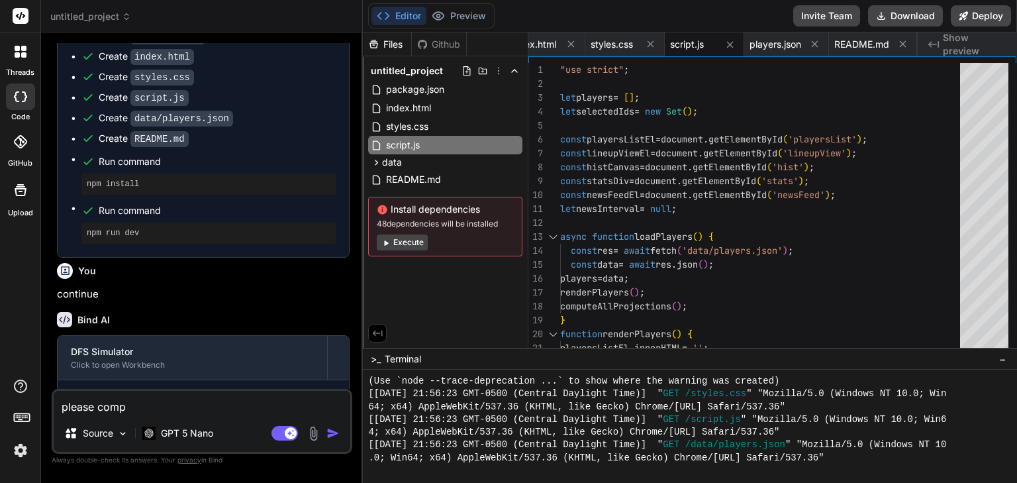
type textarea "x"
type textarea "please comple"
type textarea "x"
type textarea "please complet"
type textarea "x"
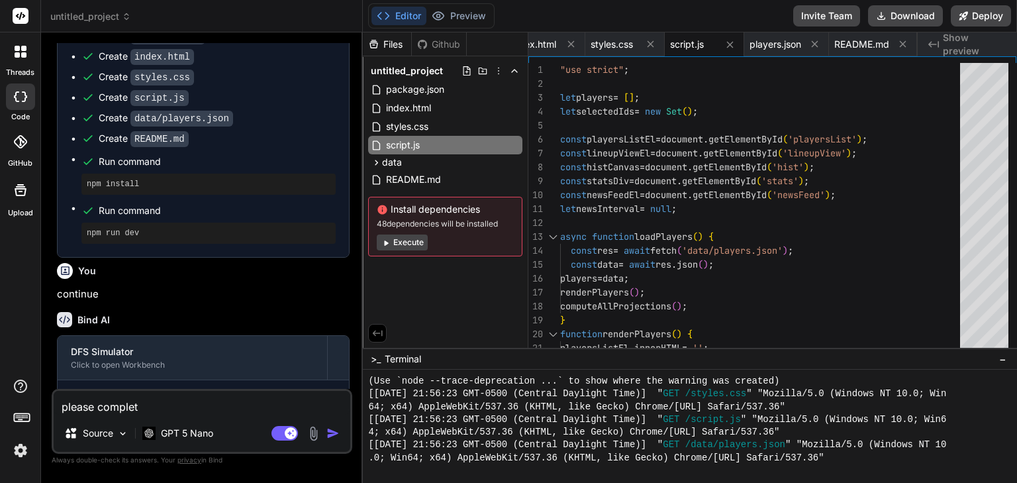
type textarea "please complete"
type textarea "x"
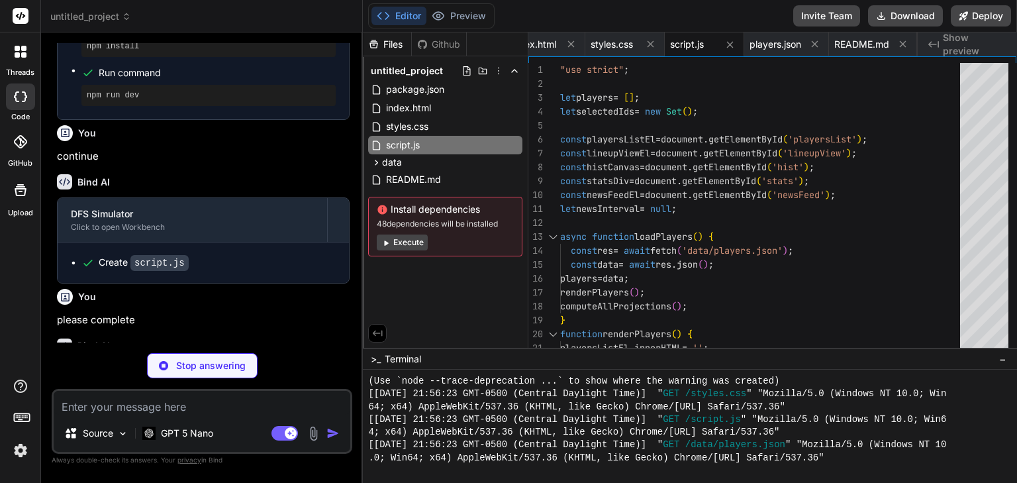
scroll to position [3070, 0]
type textarea "x"
type textarea "} }"
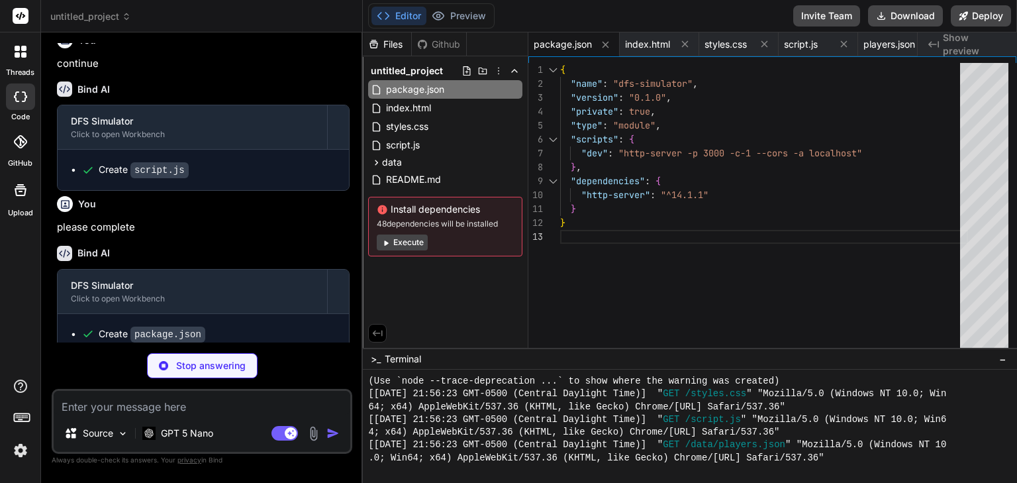
scroll to position [3162, 0]
type textarea "x"
type textarea "<div id="newsFeed" class="news-feed"></div> <button id="toggleAutoNews" class="…"
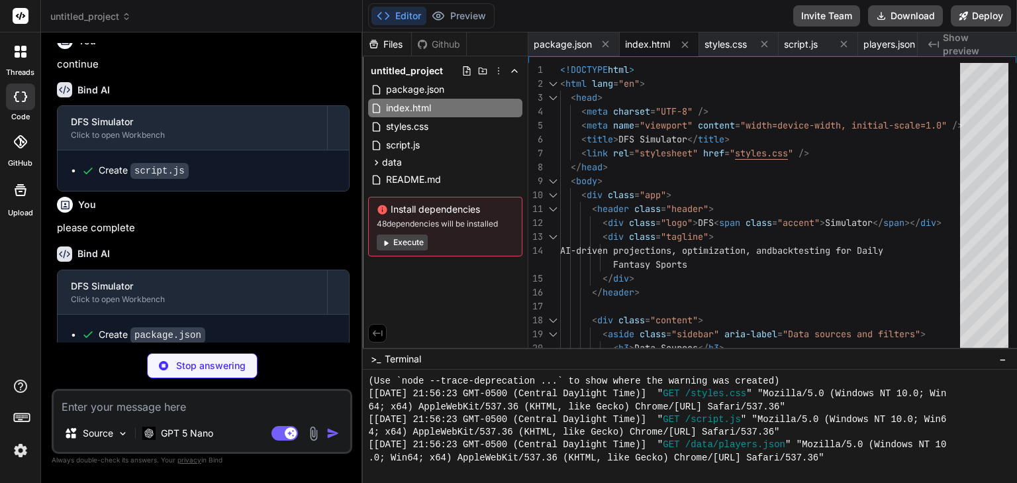
type textarea "x"
type textarea ".stats { margin-top: 8px; font-family: ui-monospace, SFMono-Regular, Menlo, [GE…"
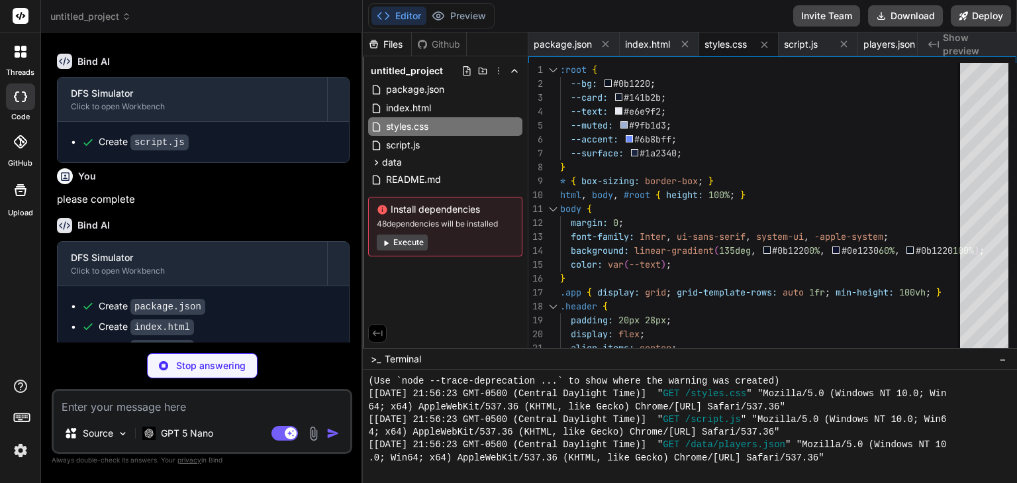
scroll to position [3203, 0]
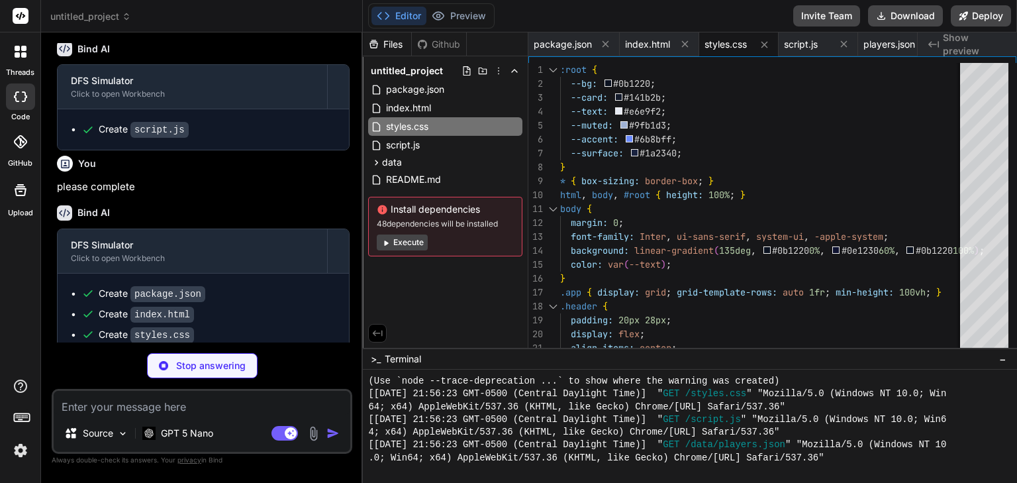
type textarea "x"
type textarea "initNewsFeed(); // expose slider (visual only) });"
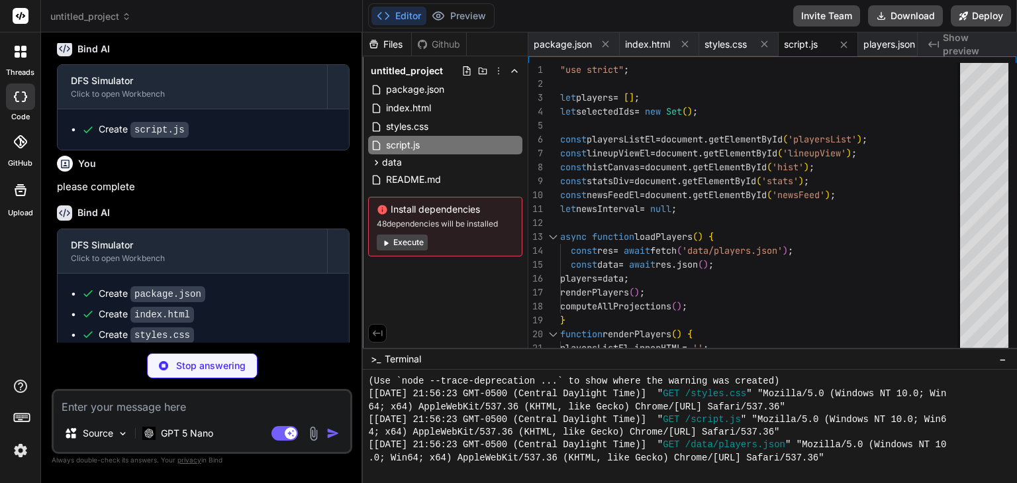
type textarea "x"
type textarea ""salary": 9900}, {"id": 6, "name": "[PERSON_NAME]", "team": "NYJ", "position": …"
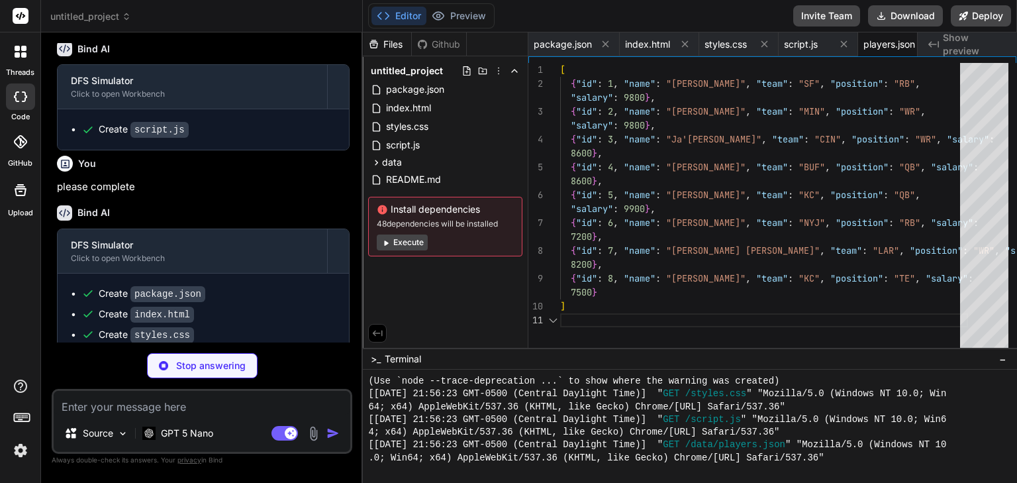
scroll to position [0, 26]
type textarea "x"
type textarea "architecture and UX for a DFS platform. In production, you would connect to rea…"
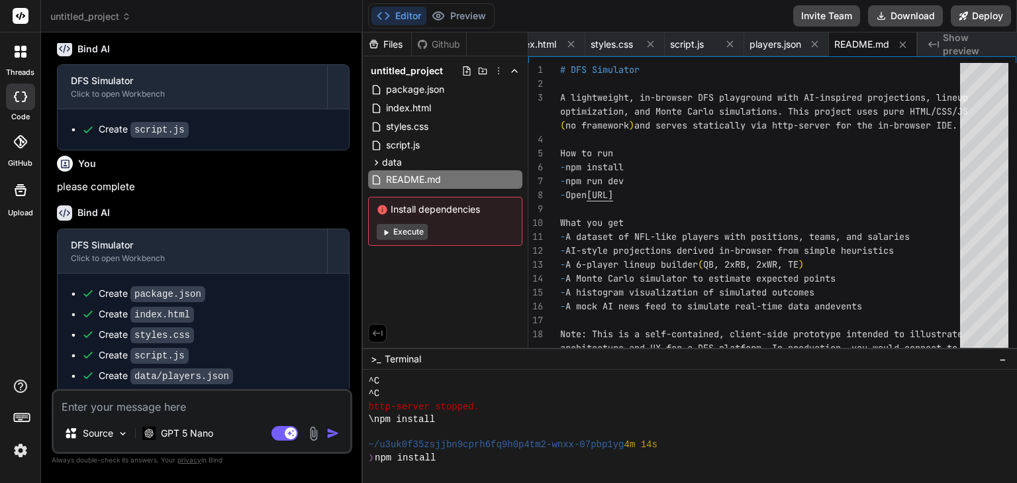
scroll to position [826, 0]
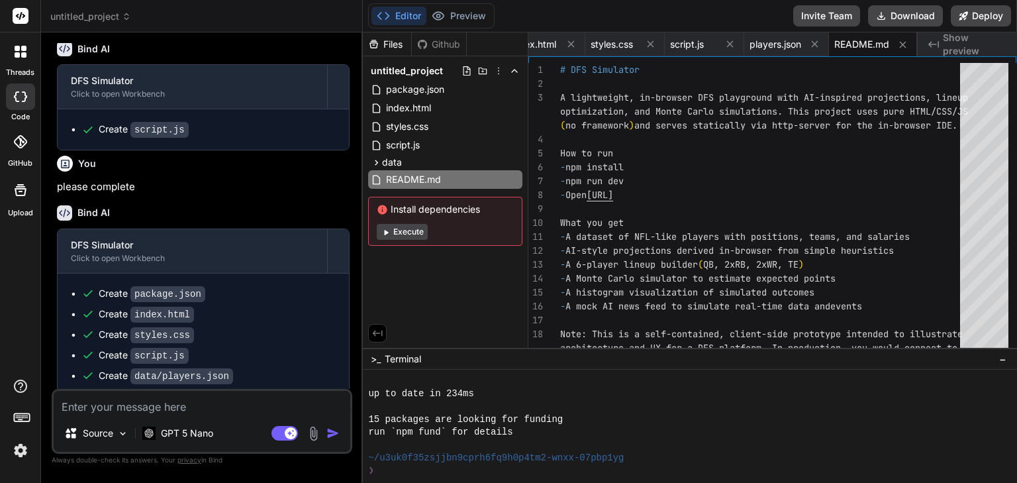
type textarea "x"
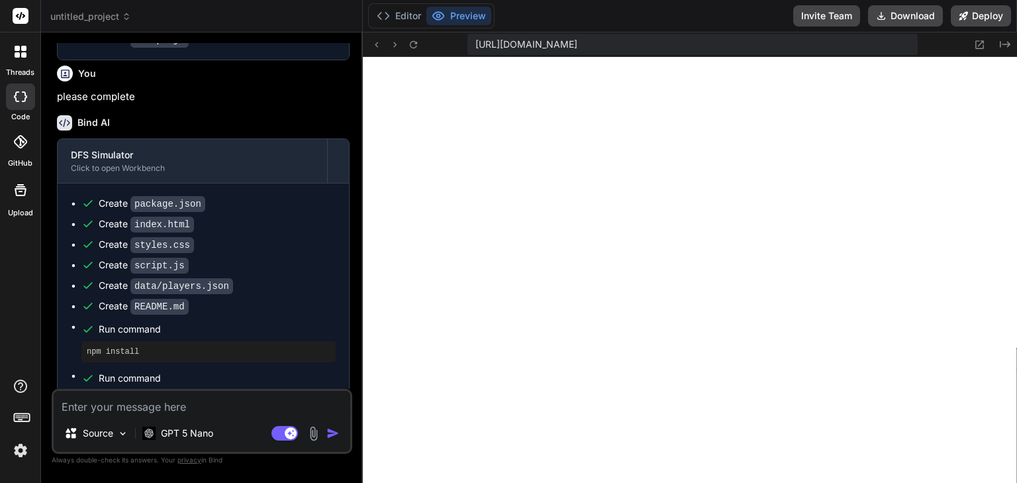
scroll to position [3296, 0]
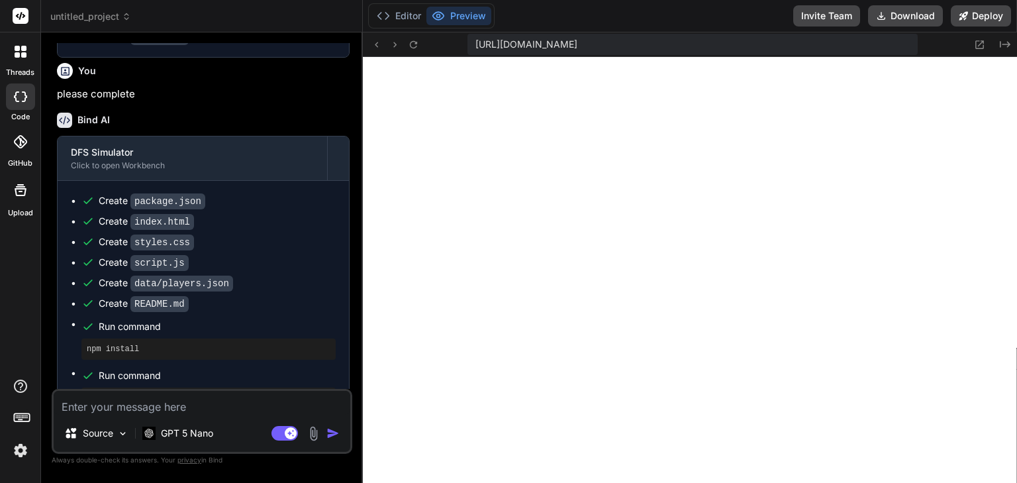
click at [483, 20] on button "Preview" at bounding box center [458, 16] width 65 height 19
click at [441, 15] on icon at bounding box center [438, 15] width 13 height 13
click at [176, 404] on textarea at bounding box center [202, 403] width 297 height 24
type textarea "c"
type textarea "x"
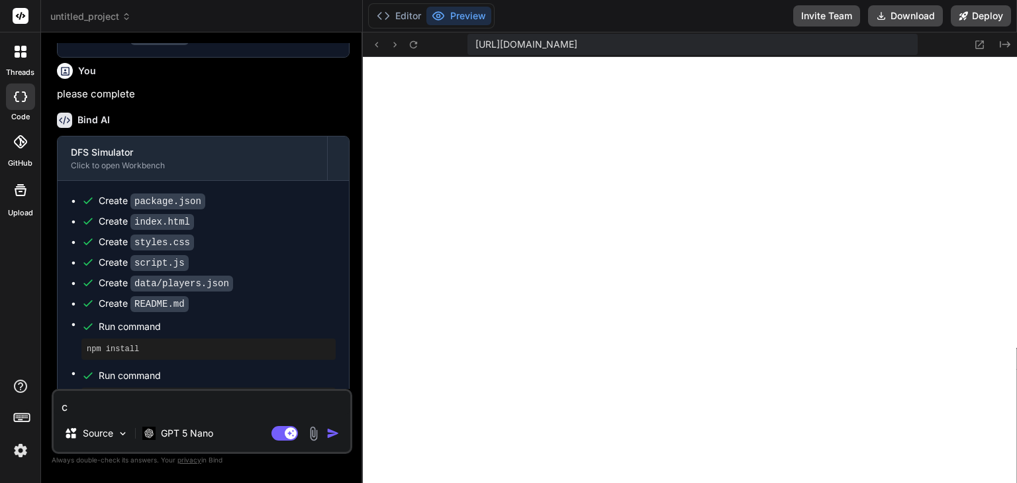
type textarea "co"
type textarea "x"
type textarea "con"
type textarea "x"
type textarea "cont"
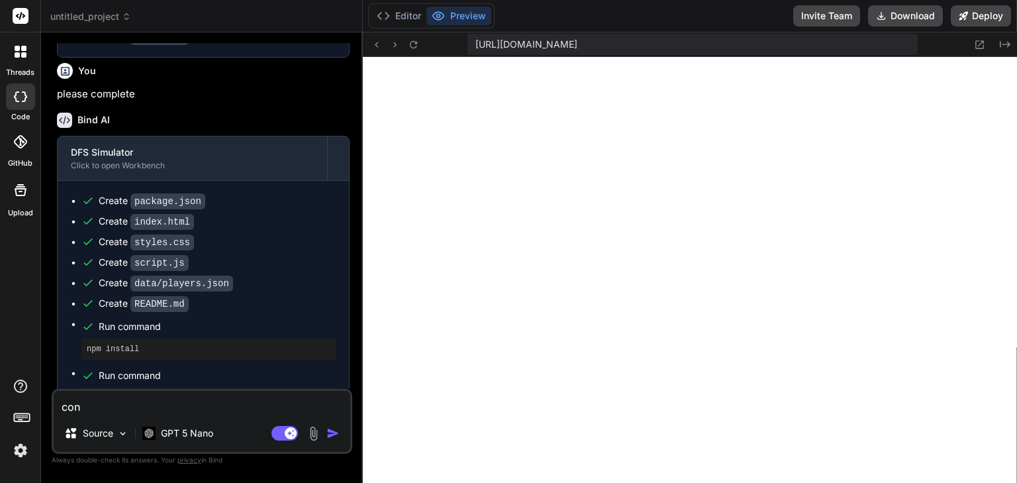
type textarea "x"
type textarea "contn"
type textarea "x"
type textarea "cont"
type textarea "x"
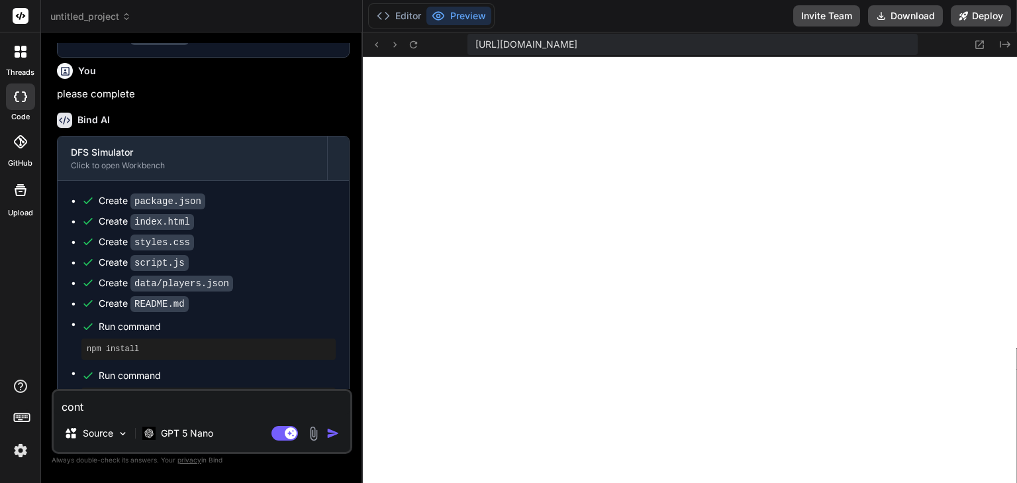
type textarea "[PERSON_NAME]"
type textarea "x"
type textarea "contin"
type textarea "x"
type textarea "continu"
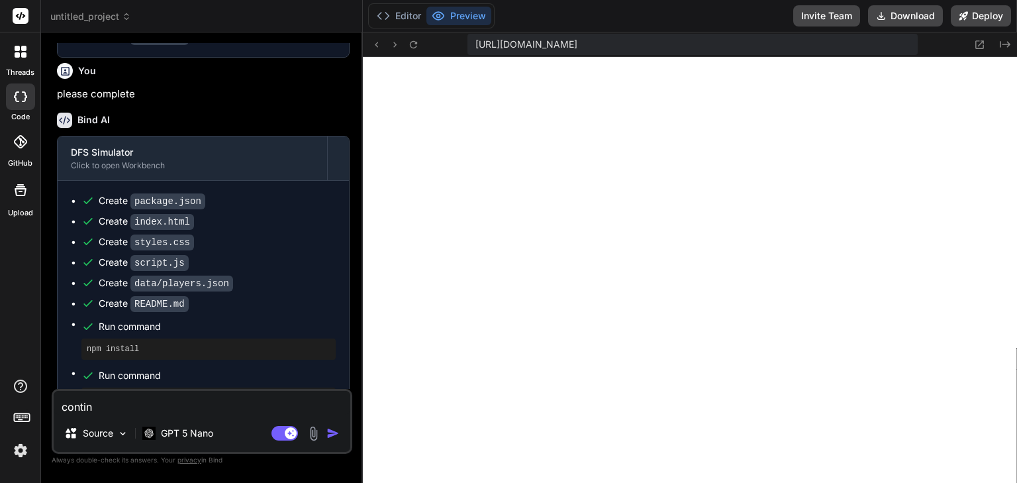
type textarea "x"
type textarea "continue"
type textarea "x"
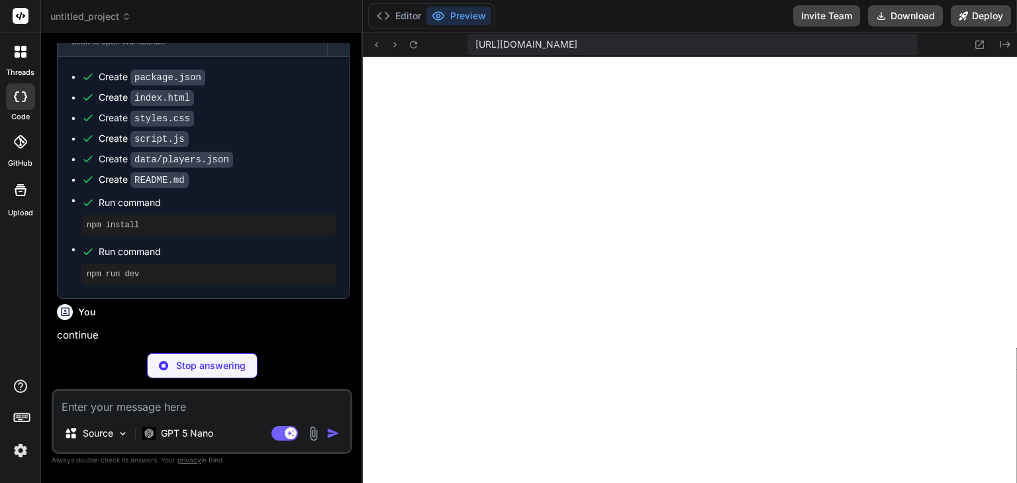
scroll to position [3434, 0]
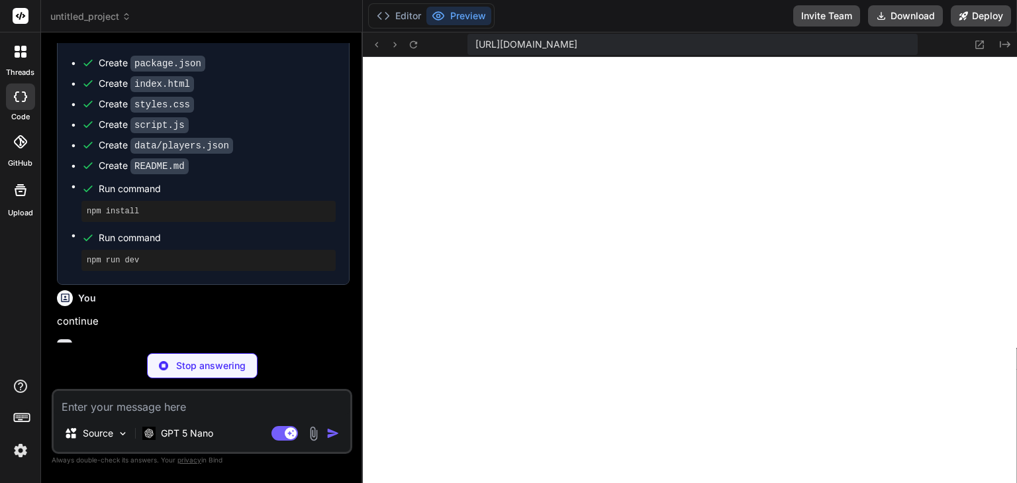
type textarea "x"
type textarea "} }"
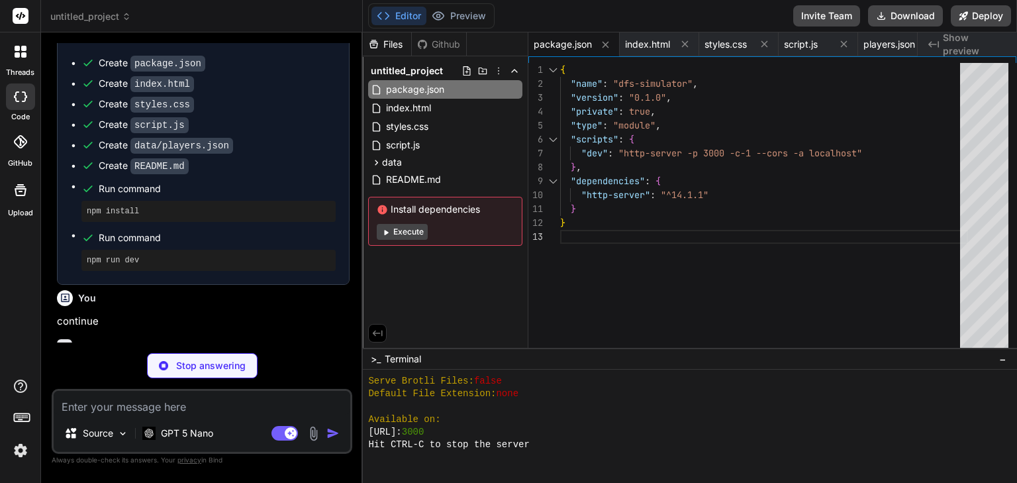
type textarea "x"
type textarea "<div id="newsFeed" class="news-feed"></div> <button id="toggleAutoNews" class="…"
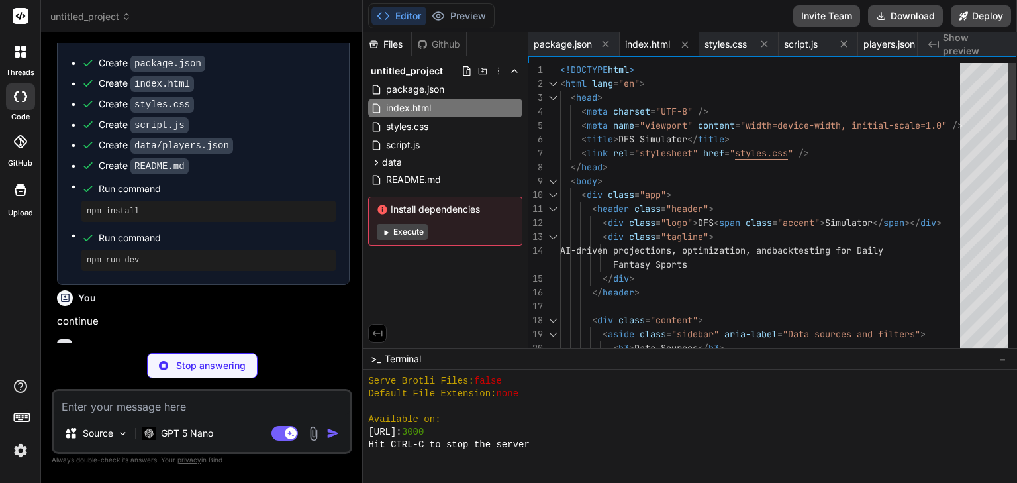
type textarea "x"
type textarea ".stats { margin-top: 8px; font-family: ui-monospace, SFMono-Regular, Menlo, [GE…"
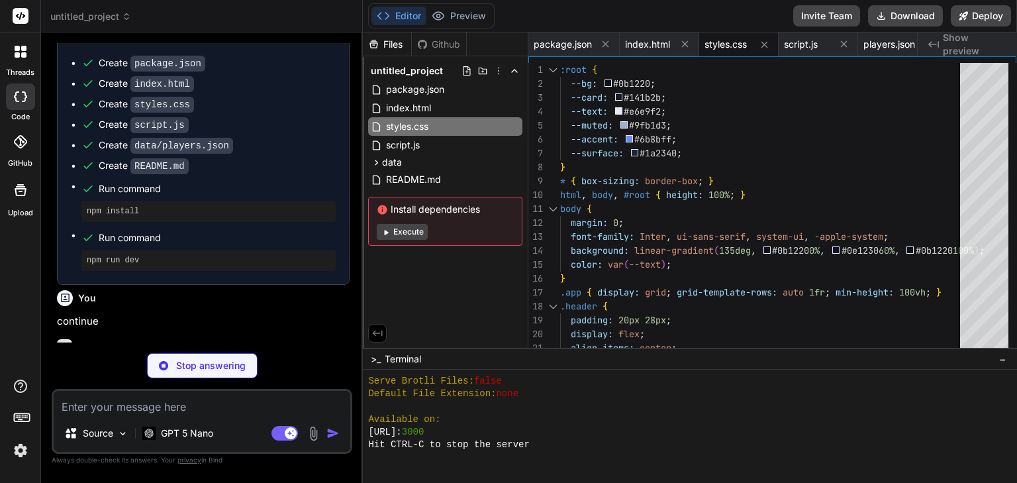
scroll to position [3567, 0]
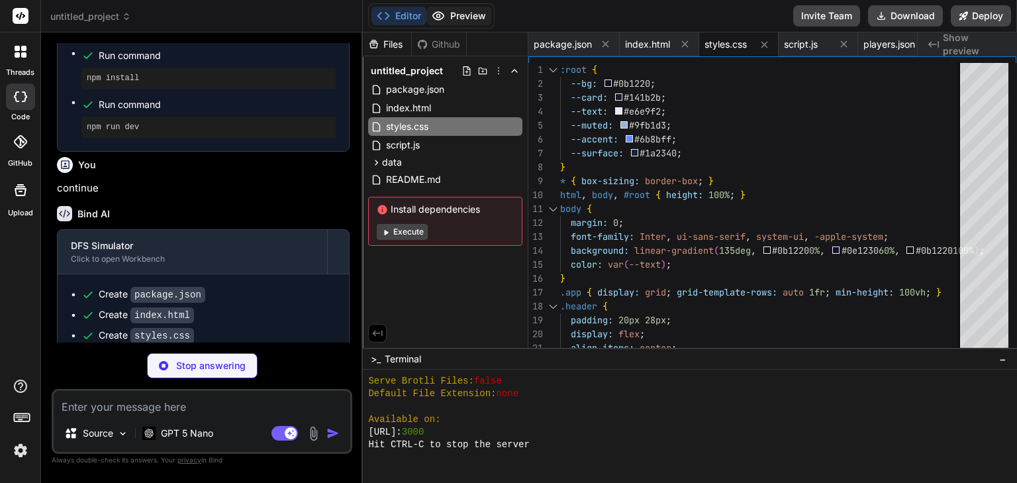
click at [469, 18] on button "Preview" at bounding box center [458, 16] width 65 height 19
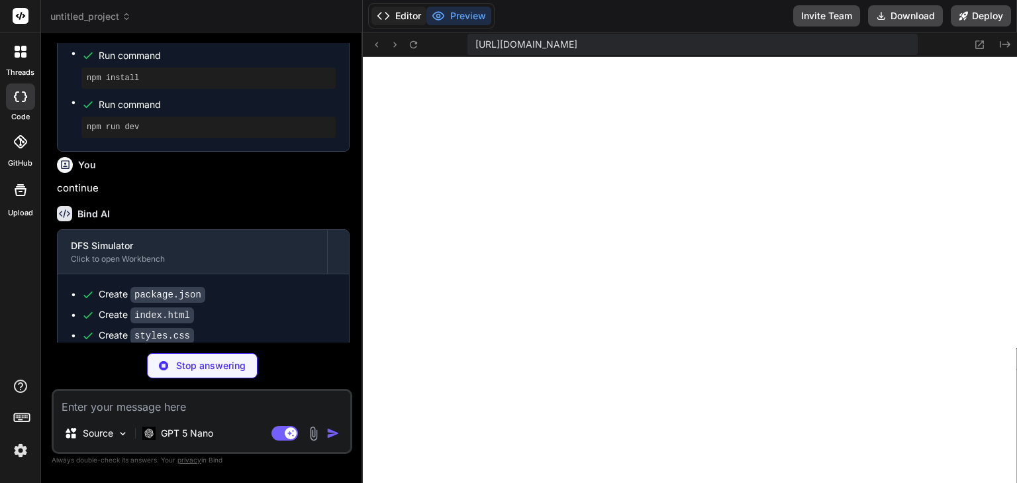
click at [397, 15] on button "Editor" at bounding box center [398, 16] width 55 height 19
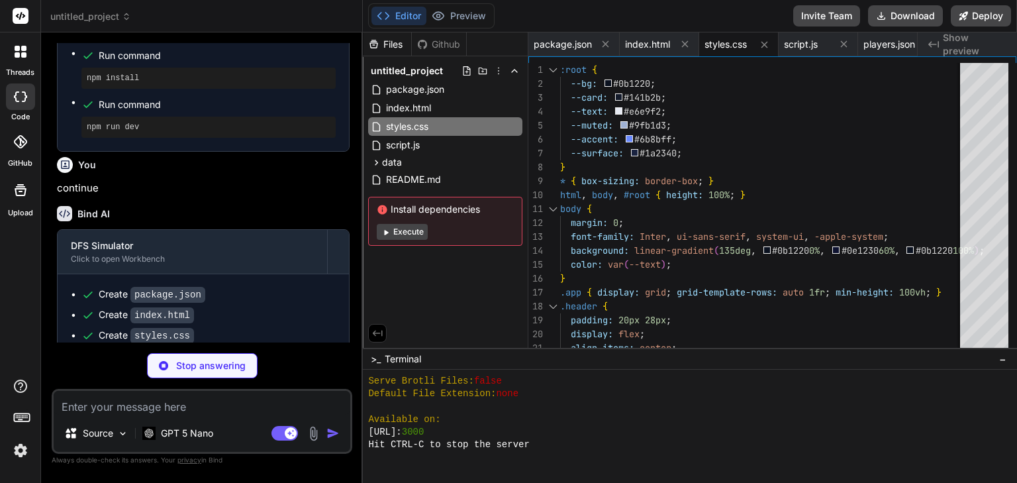
type textarea "x"
type textarea "initNewsFeed(); // expose slider (visual only) });"
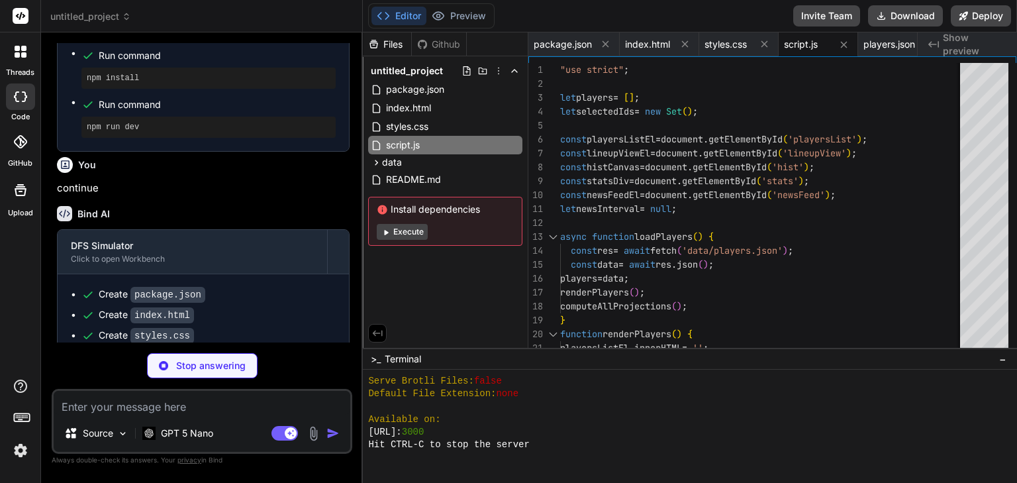
type textarea "x"
type textarea ""salary": 9900}, {"id": 6, "name": "[PERSON_NAME]", "team": "NYJ", "position": …"
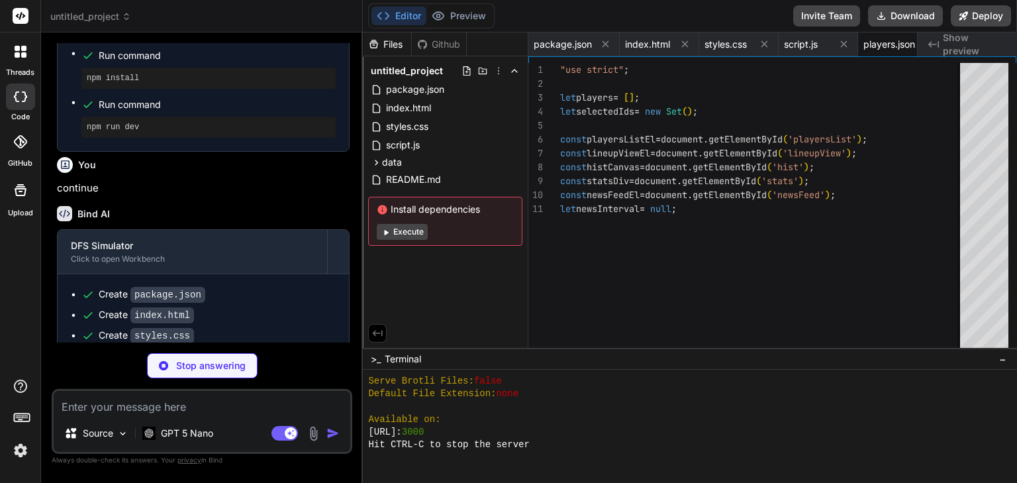
type textarea "x"
type textarea "architecture and UX for a DFS platform. In production, you would connect to rea…"
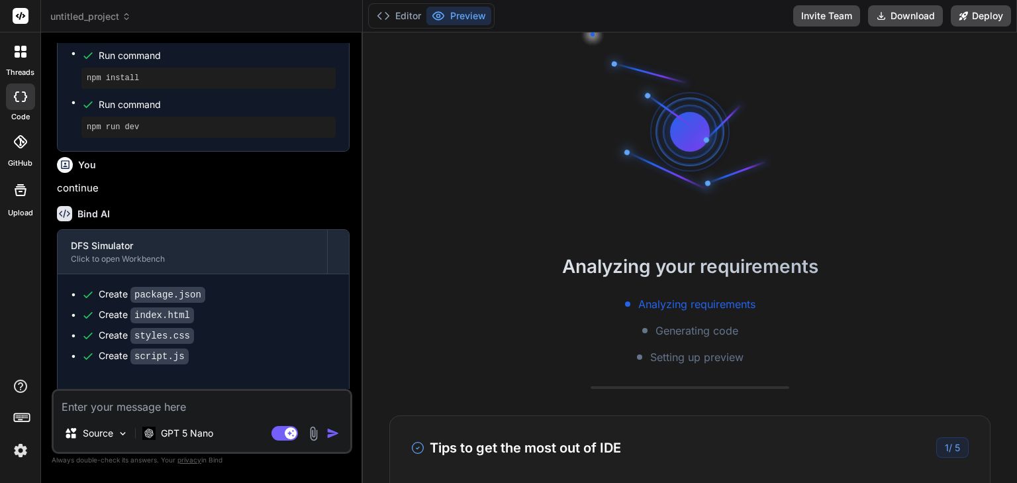
type textarea "x"
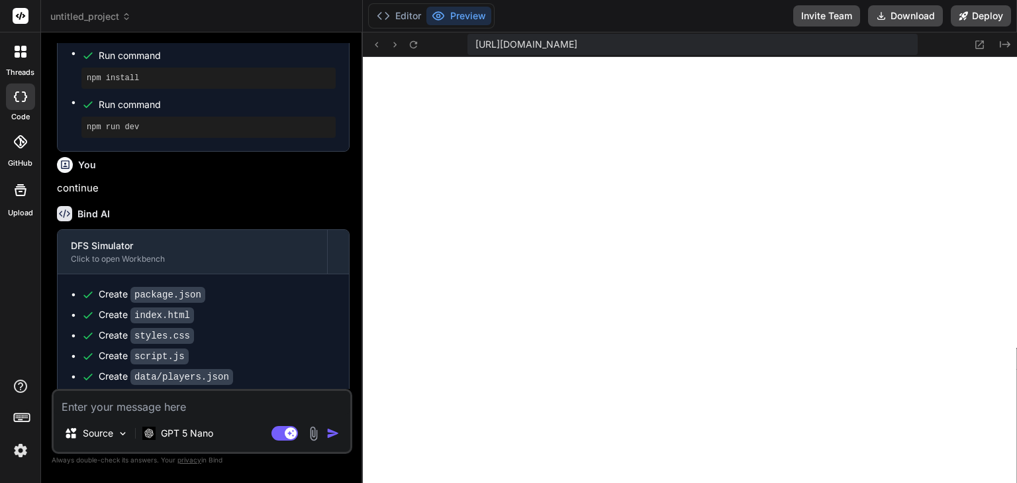
scroll to position [3708, 0]
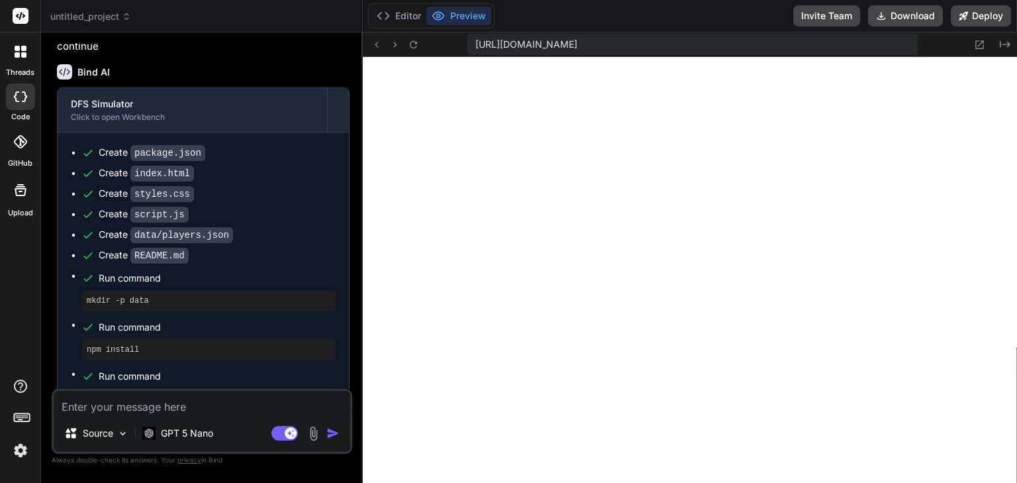
click at [194, 418] on div "Source GPT 5 Nano Agent Mode. When this toggle is activated, AI automatically m…" at bounding box center [202, 421] width 301 height 65
click at [195, 411] on textarea at bounding box center [202, 403] width 297 height 24
type textarea "W"
type textarea "x"
type textarea "Wh"
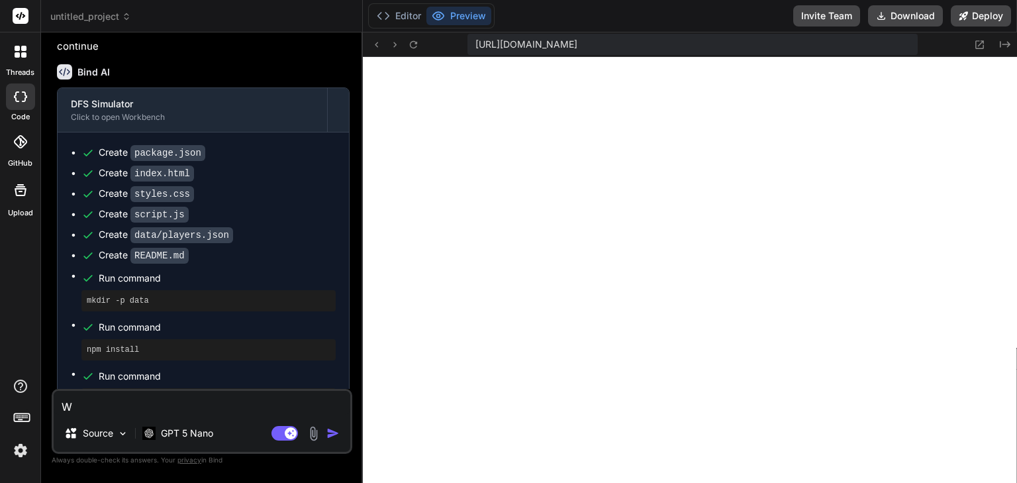
type textarea "x"
type textarea "Why"
type textarea "x"
type textarea "Why"
type textarea "x"
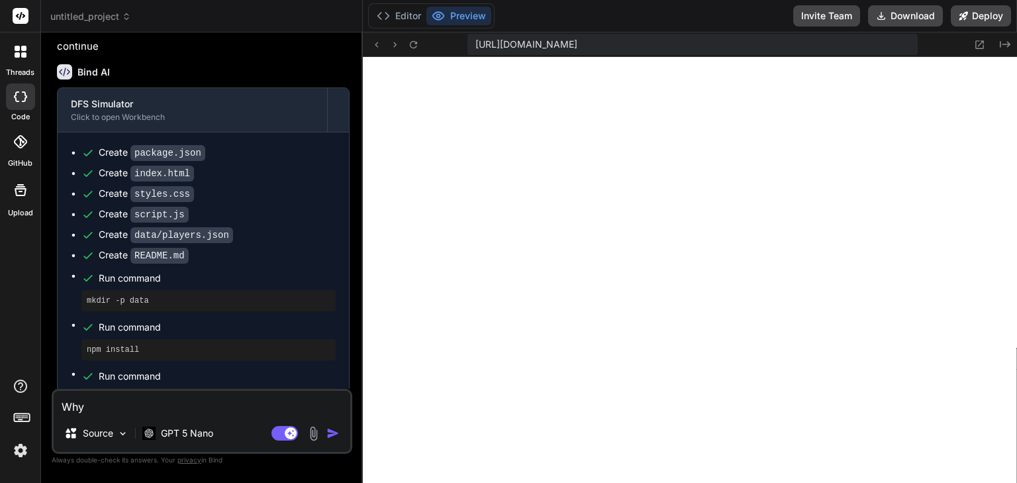
type textarea "Why d"
type textarea "x"
type textarea "Why do"
type textarea "x"
type textarea "Why do"
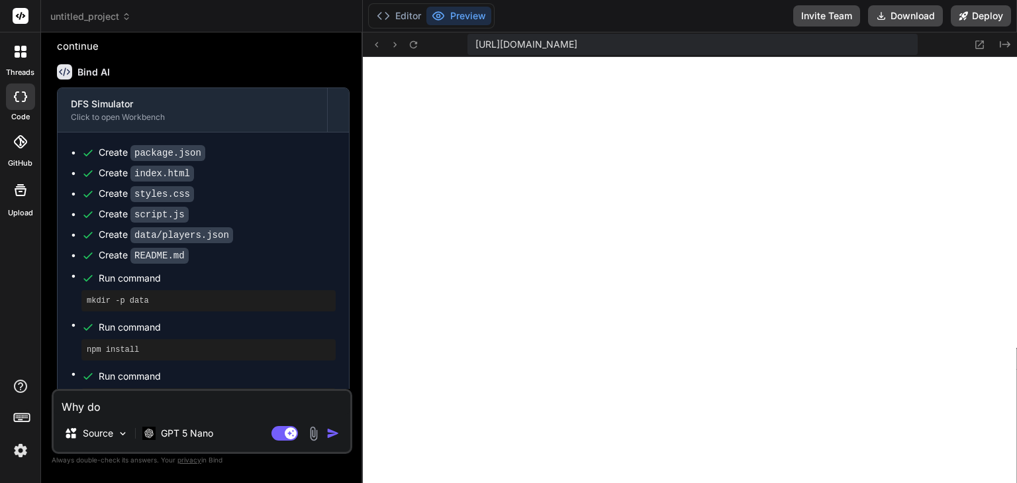
type textarea "x"
type textarea "Why do y"
type textarea "x"
type textarea "Why do yo"
type textarea "x"
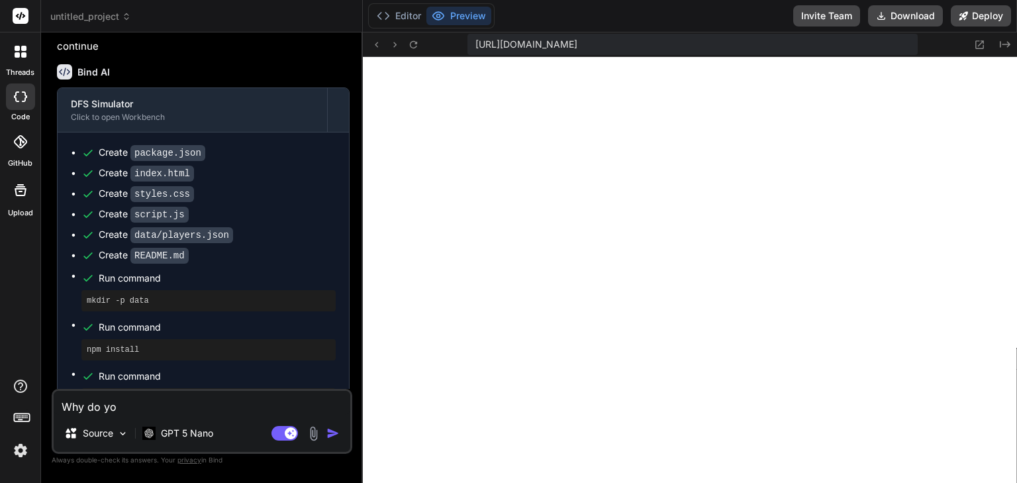
type textarea "Why do you"
type textarea "x"
type textarea "Why do you"
type textarea "x"
type textarea "Why do you k"
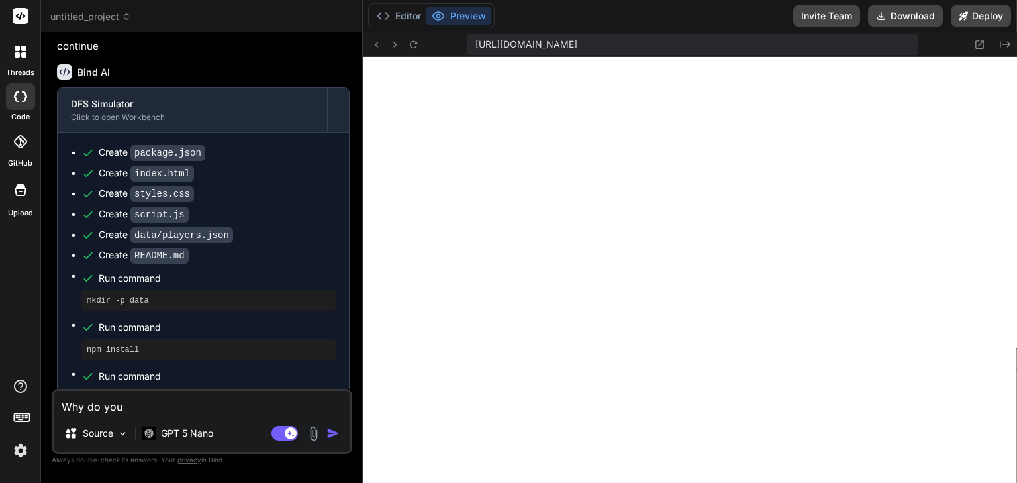
type textarea "x"
type textarea "Why do you ke"
type textarea "x"
type textarea "Why do you [PERSON_NAME]"
type textarea "x"
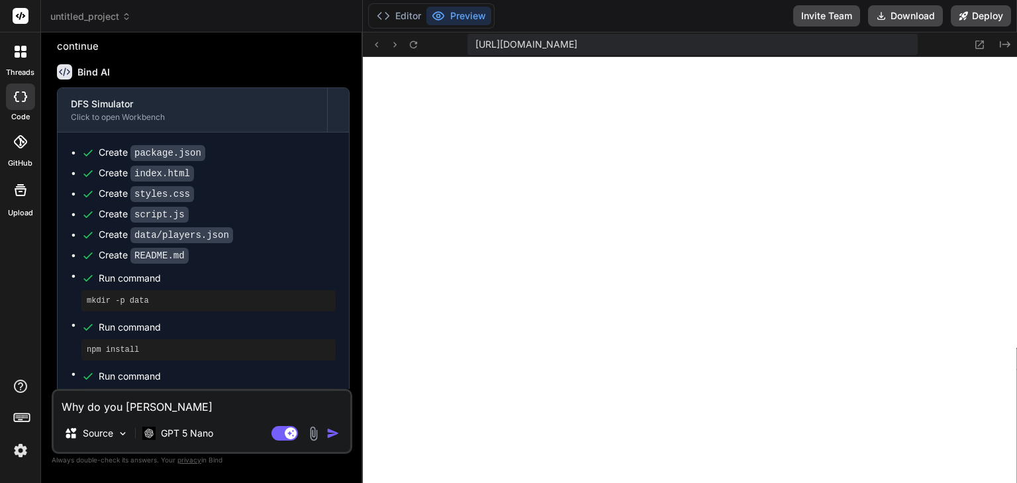
type textarea "Why do you keep"
type textarea "x"
type textarea "Why do you keep"
type textarea "x"
type textarea "Why do you keep s"
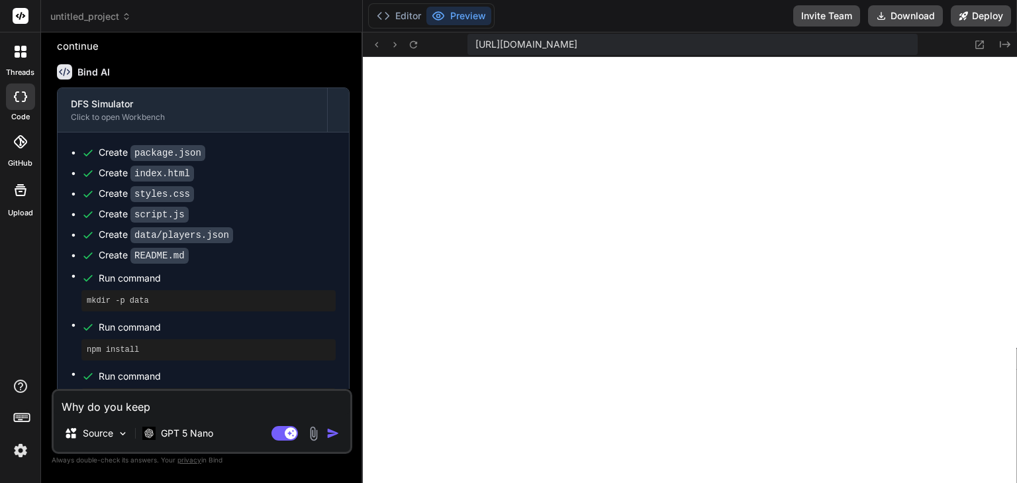
type textarea "x"
type textarea "Why do you keep st"
type textarea "x"
type textarea "Why do you keep sto"
type textarea "x"
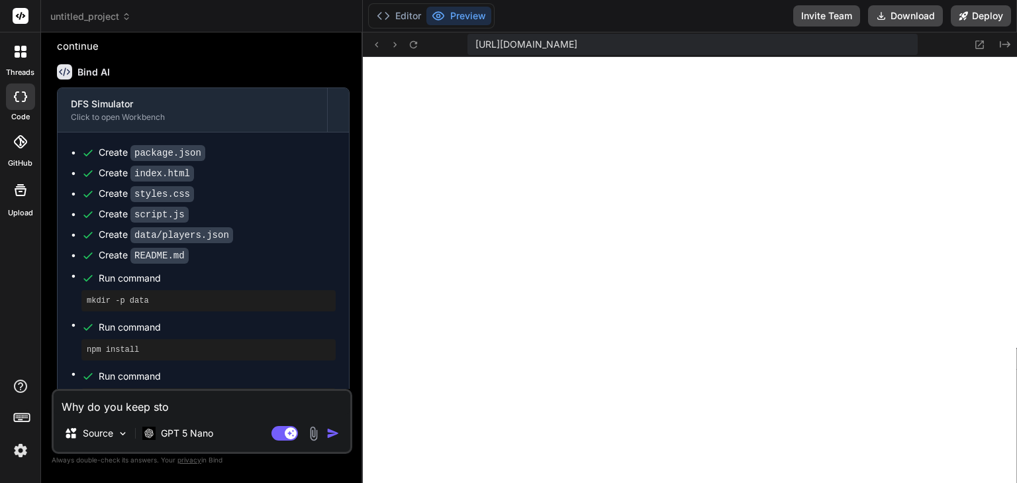
type textarea "Why do you keep stop"
type textarea "x"
type textarea "Why do you keep stopp"
type textarea "x"
type textarea "Why do you keep stoppi"
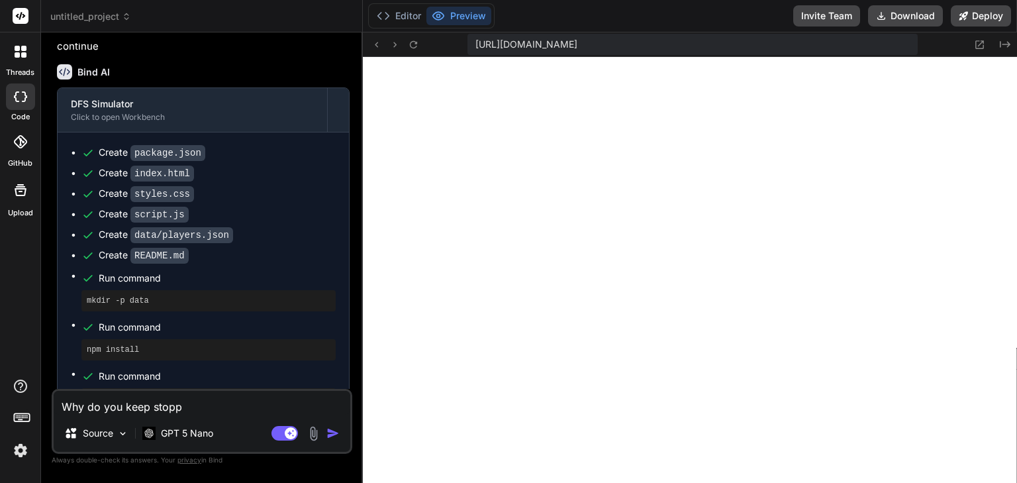
type textarea "x"
type textarea "Why do you keep stoppin"
type textarea "x"
type textarea "Why do you keep stopping"
type textarea "x"
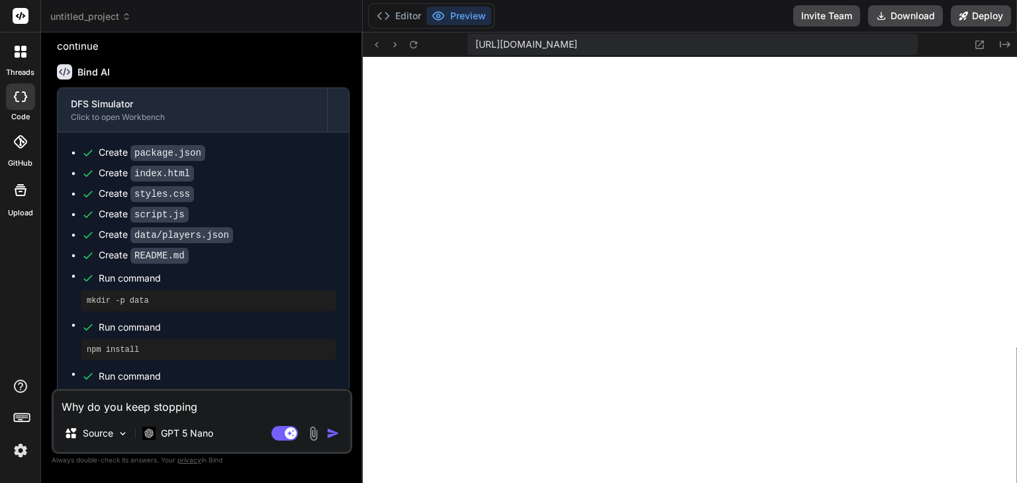
type textarea "Why do you keep stopping"
type textarea "x"
type textarea "Why do you keep stopping"
type textarea "x"
type textarea "Why do you keep stopping?"
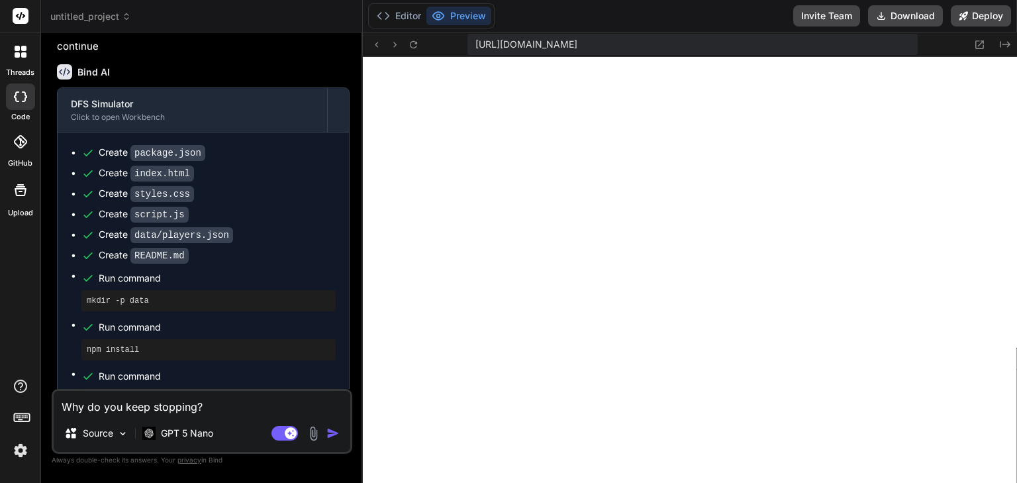
type textarea "x"
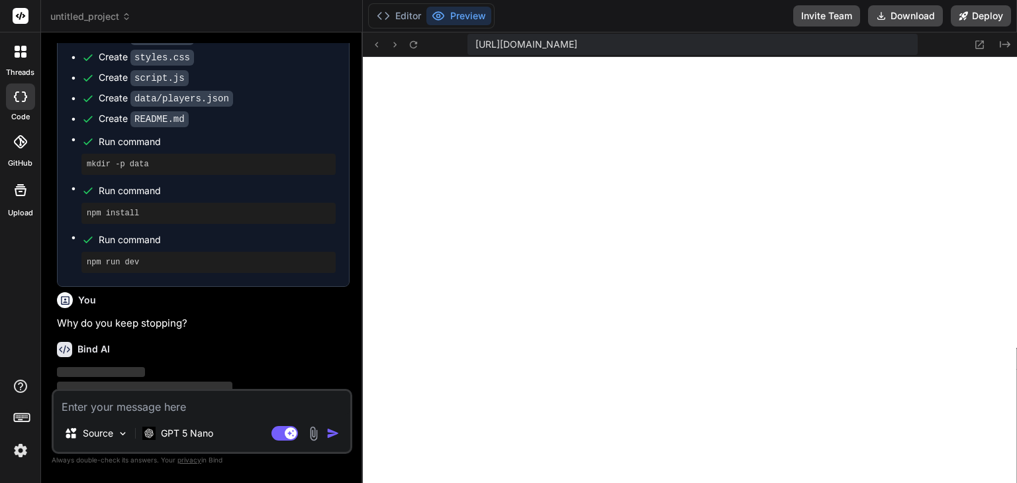
scroll to position [3846, 0]
type textarea "x"
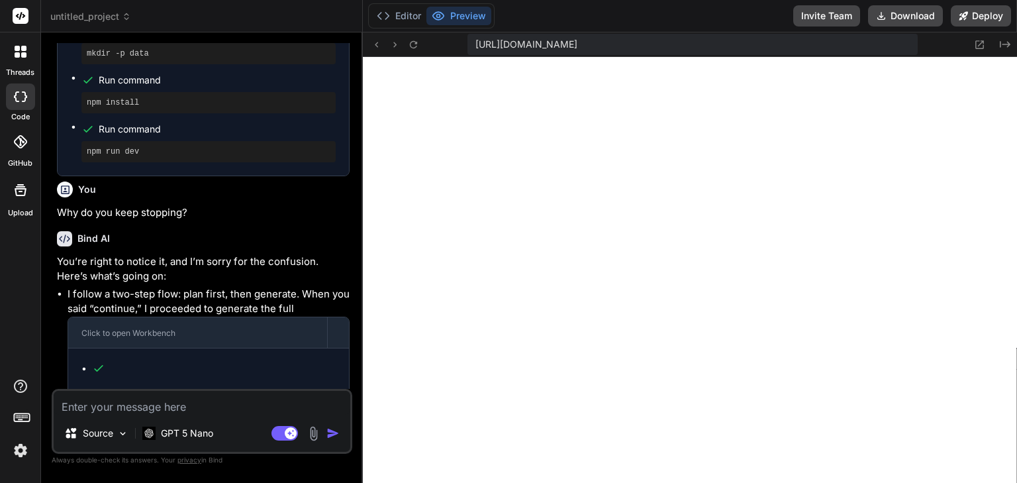
scroll to position [3968, 0]
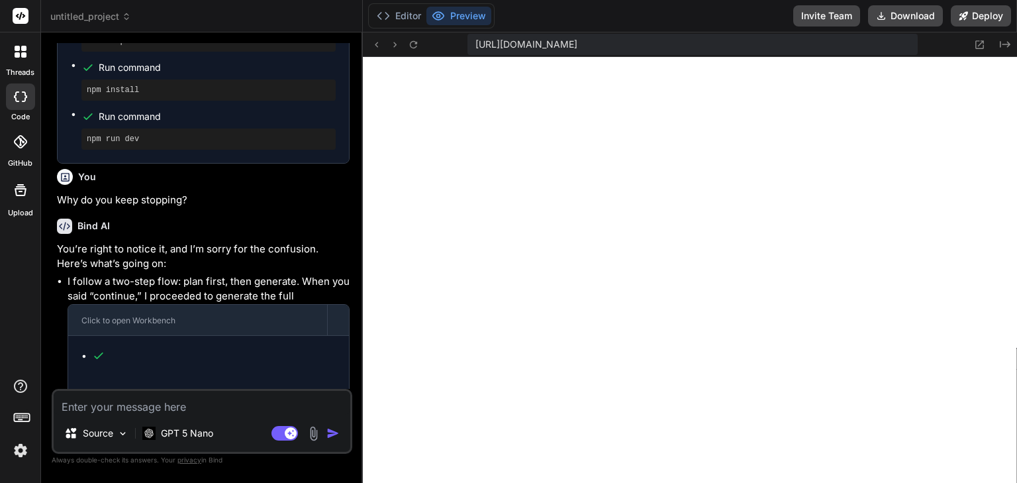
click at [195, 410] on textarea at bounding box center [202, 403] width 297 height 24
type textarea "k"
type textarea "x"
type textarea "ke"
type textarea "x"
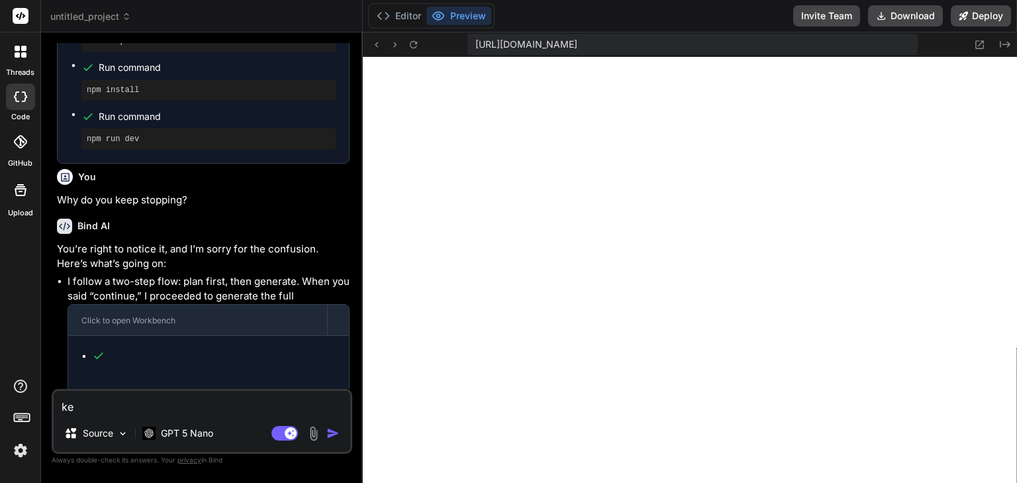
type textarea "kee"
type textarea "x"
type textarea "keep"
type textarea "x"
type textarea "keep"
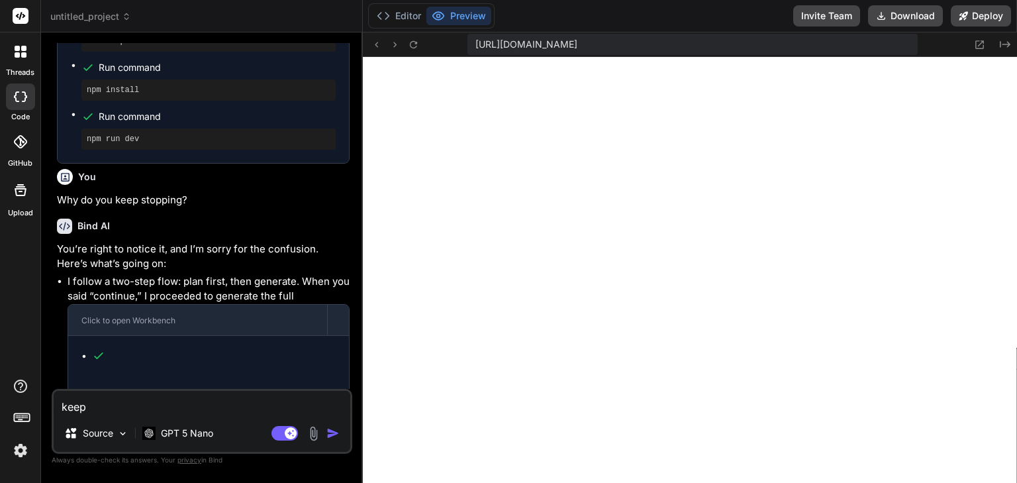
type textarea "x"
type textarea "keep b"
type textarea "x"
type textarea "keep bu"
type textarea "x"
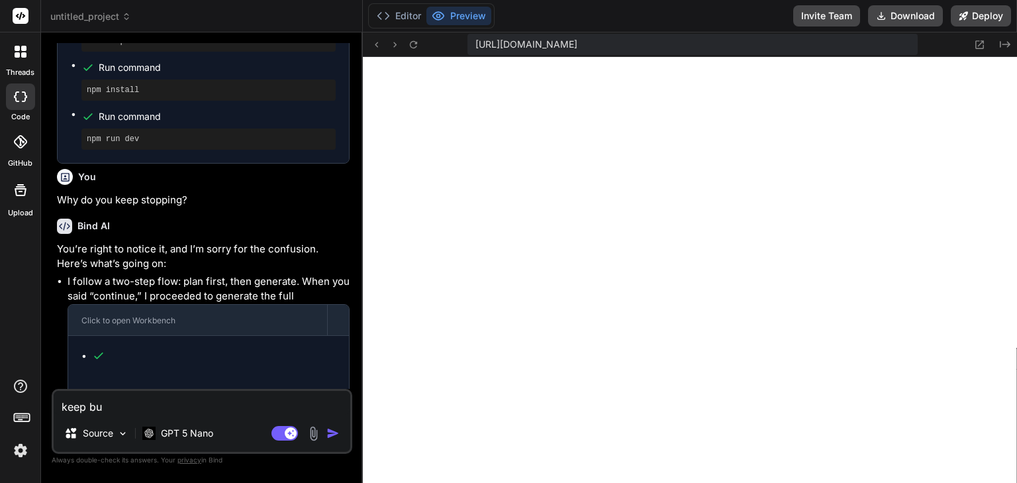
type textarea "keep [PERSON_NAME]"
type textarea "x"
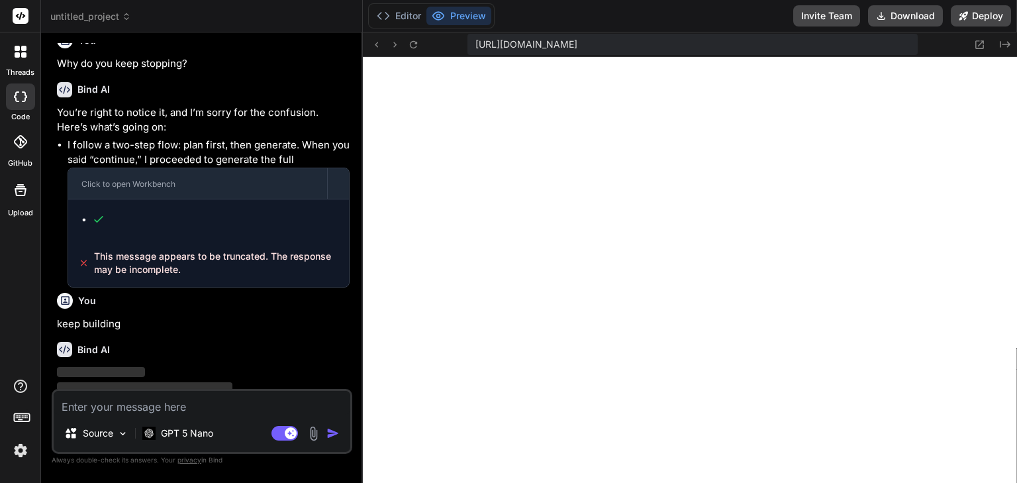
scroll to position [4106, 0]
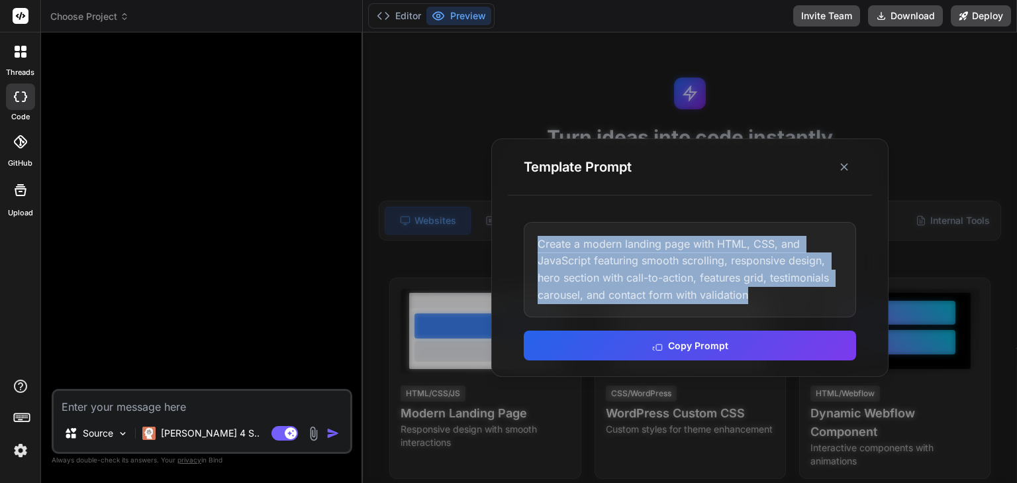
scroll to position [199, 0]
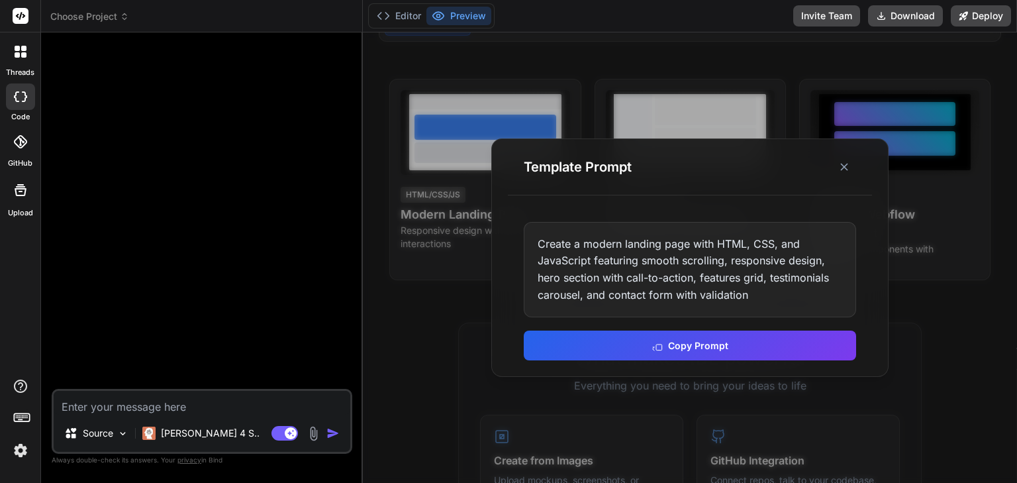
click at [429, 122] on div at bounding box center [690, 257] width 654 height 450
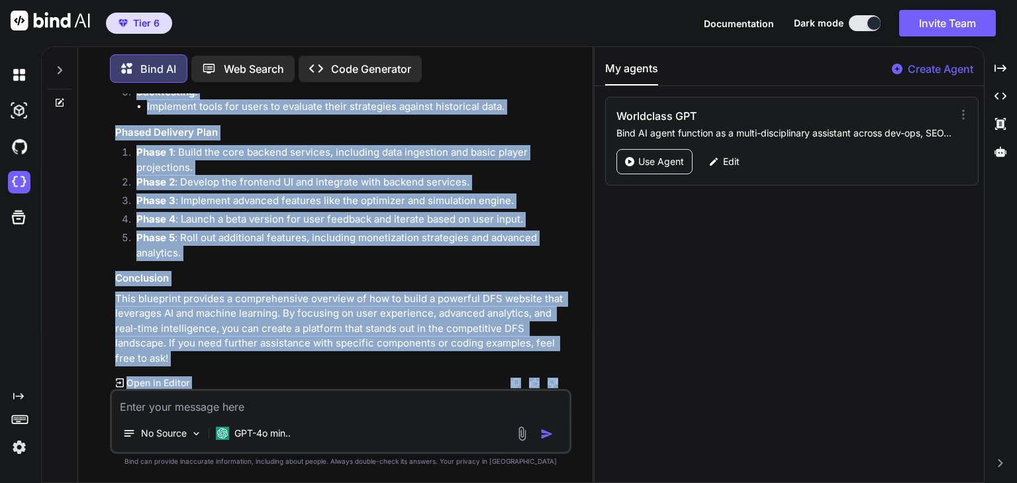
scroll to position [2445, 0]
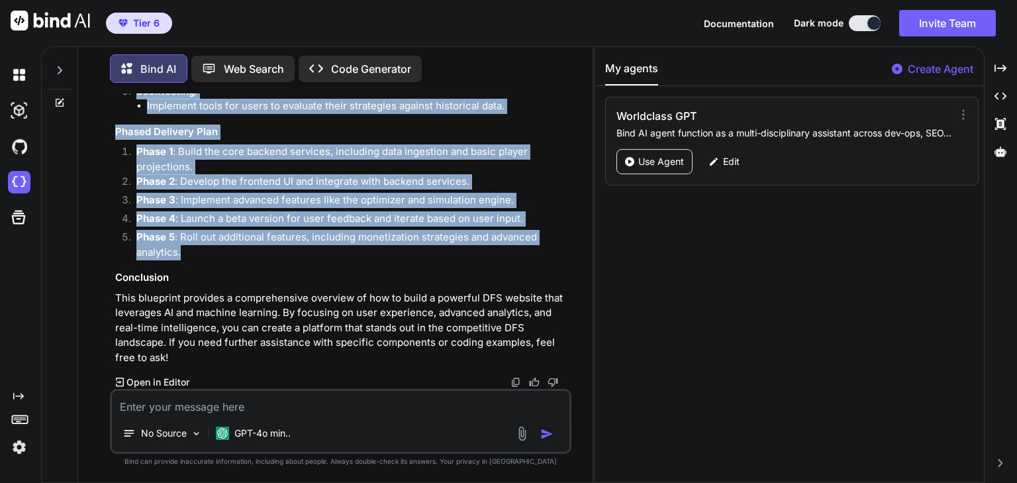
drag, startPoint x: 113, startPoint y: 132, endPoint x: 312, endPoint y: 197, distance: 210.4
click at [312, 197] on div "You Bind AI This is an ambitious and exciting project! Building a powerful Dail…" at bounding box center [342, 240] width 459 height 295
copy div "I want to build a powerful DFS website that is better then Stoktastic or any ot…"
